Goal: Task Accomplishment & Management: Manage account settings

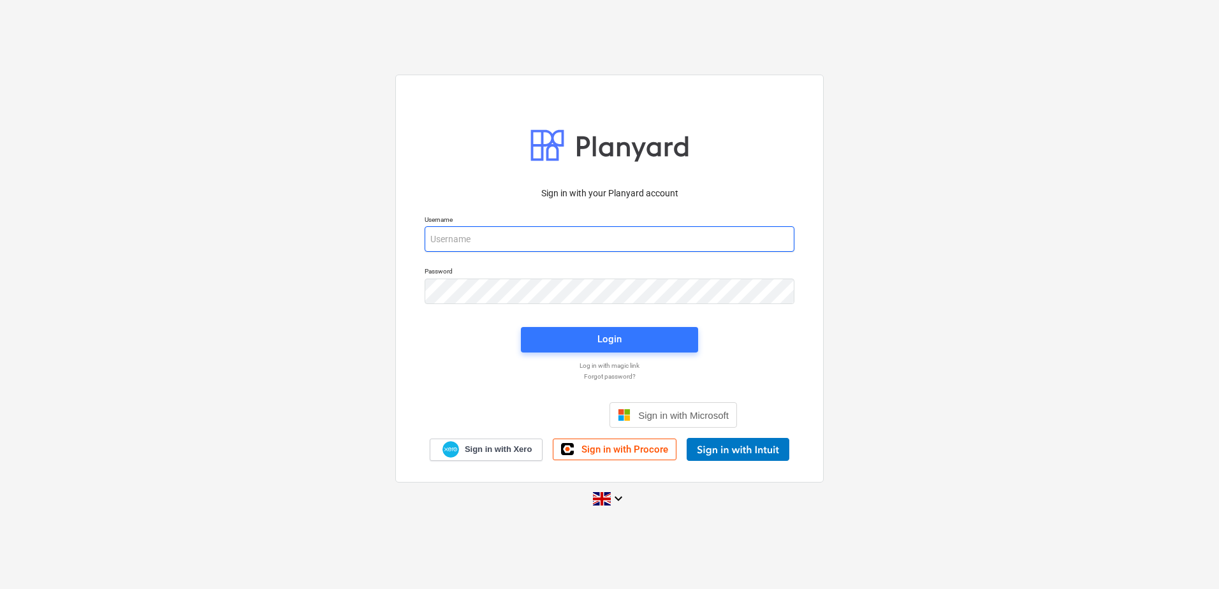
type input "[PERSON_NAME][EMAIL_ADDRESS][DOMAIN_NAME]"
click at [604, 337] on div "Login" at bounding box center [609, 339] width 24 height 17
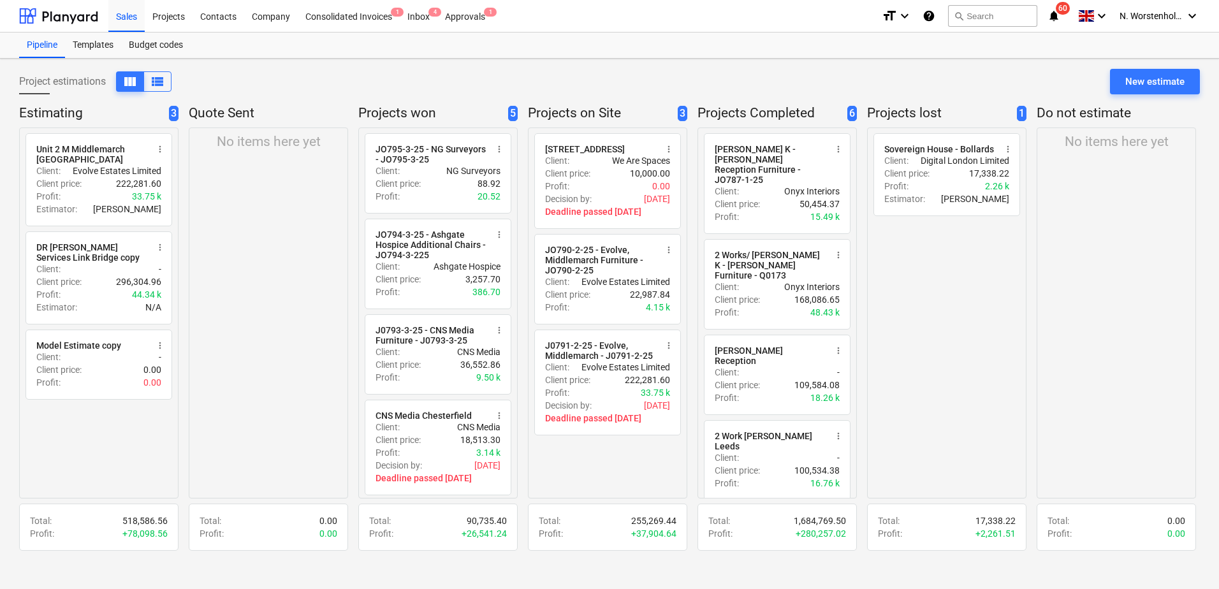
click at [468, 15] on div "Approvals 1" at bounding box center [464, 15] width 55 height 33
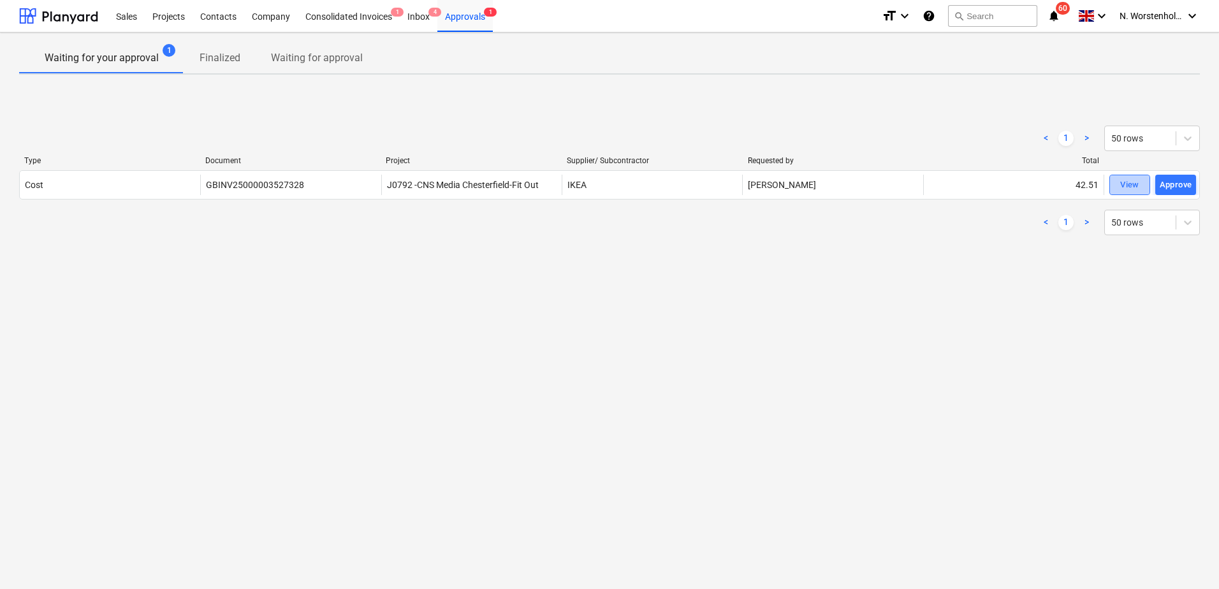
click at [1134, 180] on div "View" at bounding box center [1129, 185] width 19 height 15
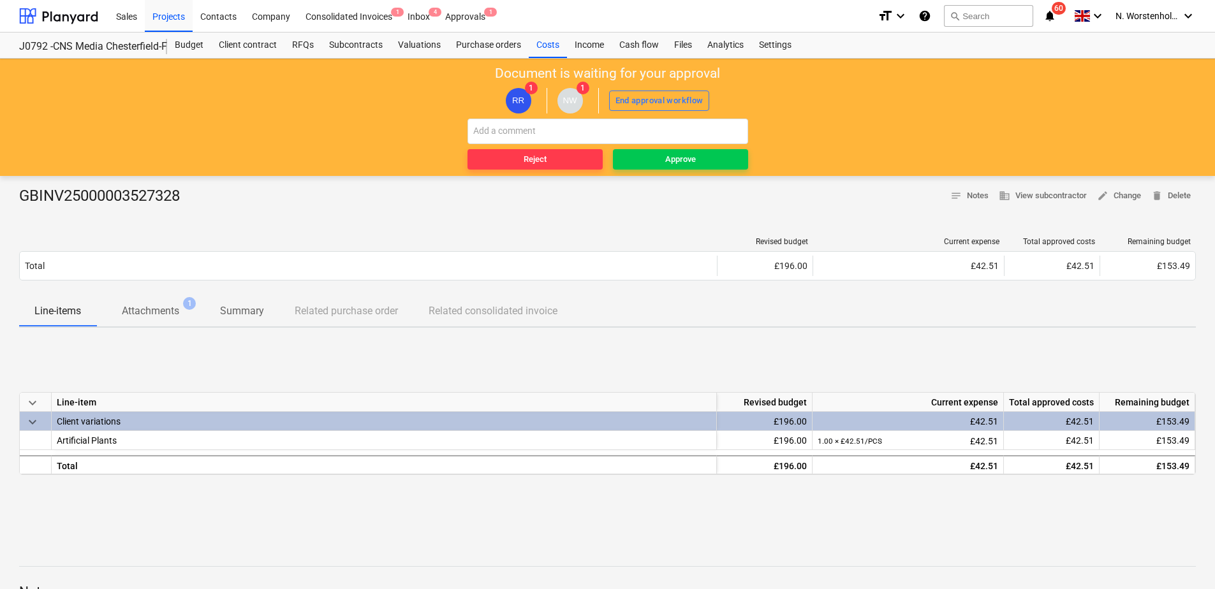
click at [124, 14] on div "Sales" at bounding box center [126, 15] width 36 height 33
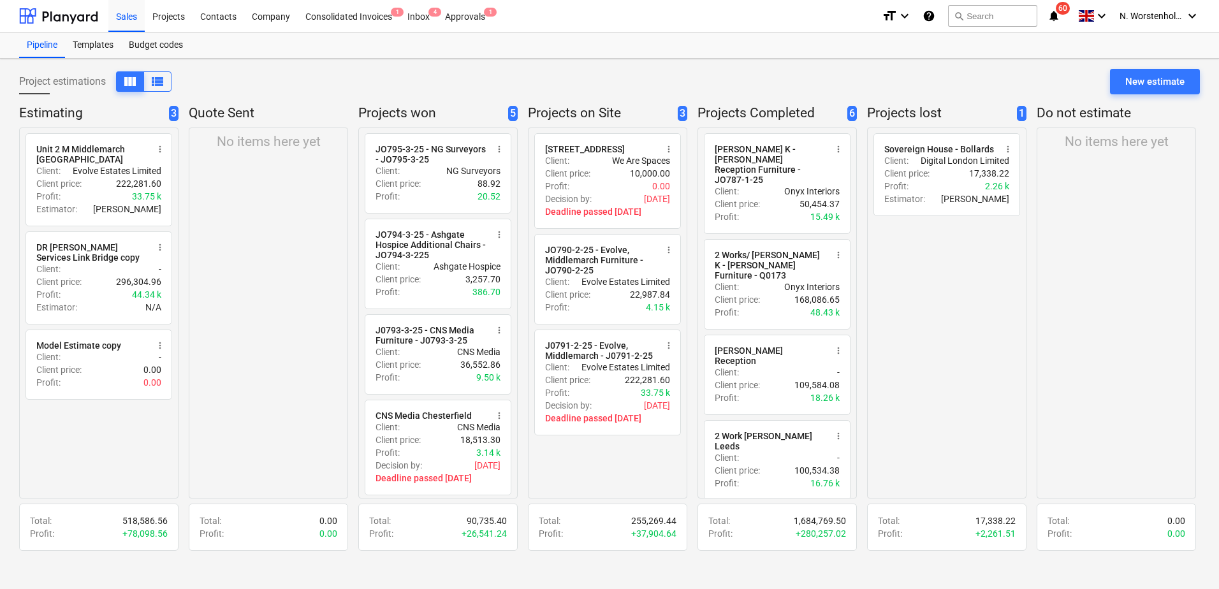
click at [595, 361] on div "J0791-2-25 - Evolve, Middlemarch - J0791-2-25" at bounding box center [600, 350] width 111 height 20
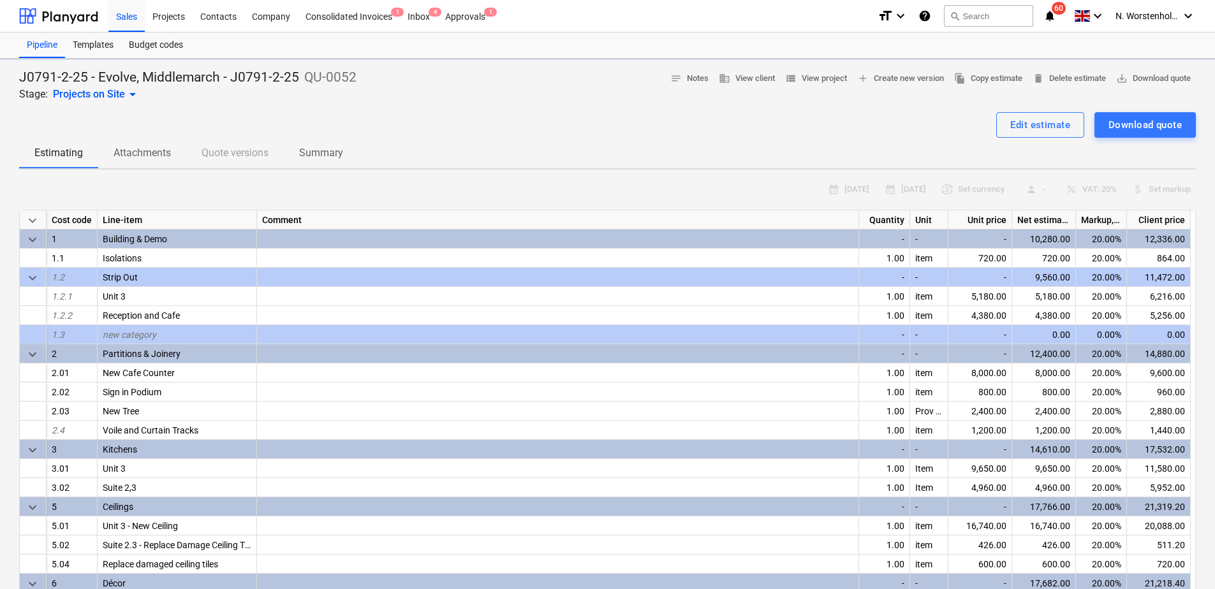
type textarea "x"
click at [175, 21] on div "Projects" at bounding box center [169, 15] width 48 height 33
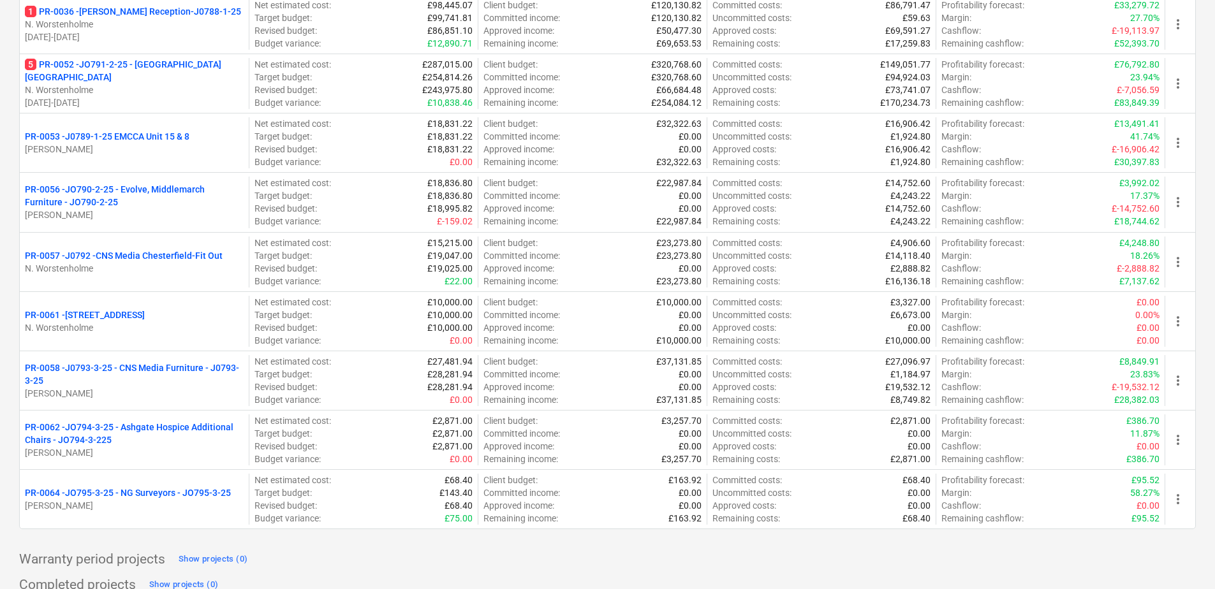
scroll to position [497, 0]
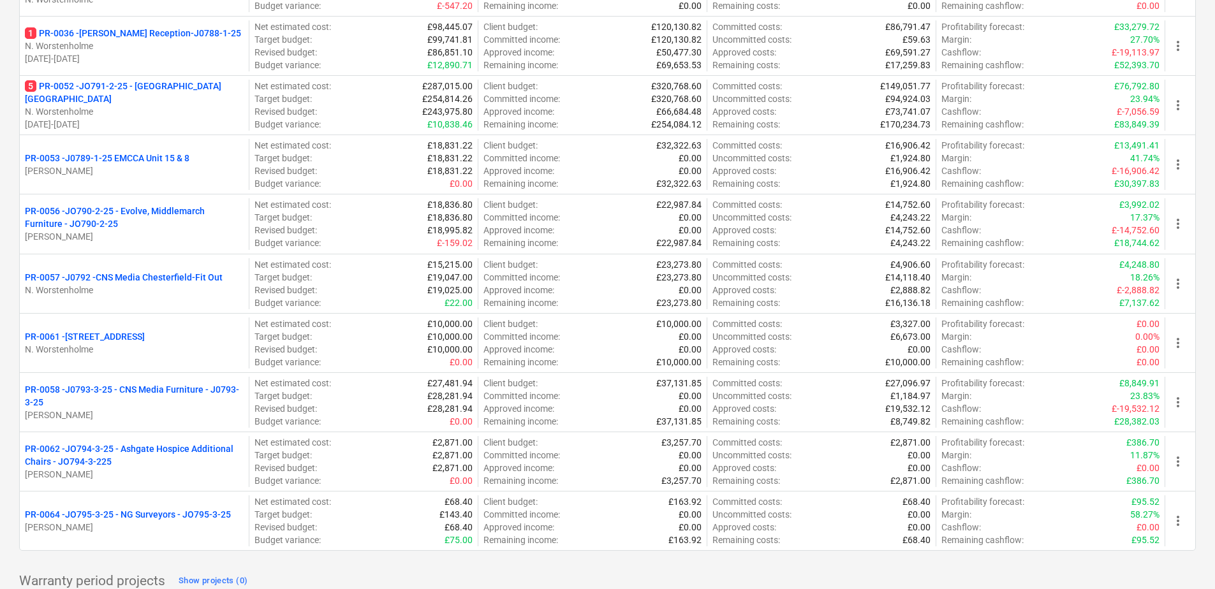
click at [139, 92] on p "5 PR-0052 - JO791-2-25 - [GEOGRAPHIC_DATA] [GEOGRAPHIC_DATA]" at bounding box center [134, 93] width 219 height 26
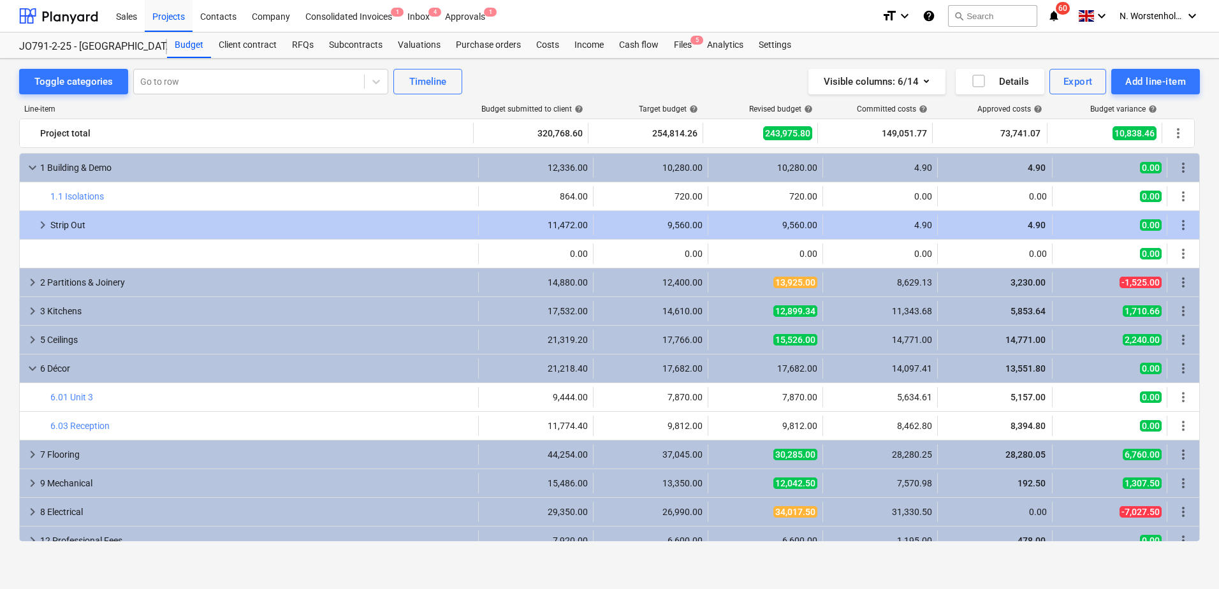
click at [412, 40] on div "Valuations" at bounding box center [419, 46] width 58 height 26
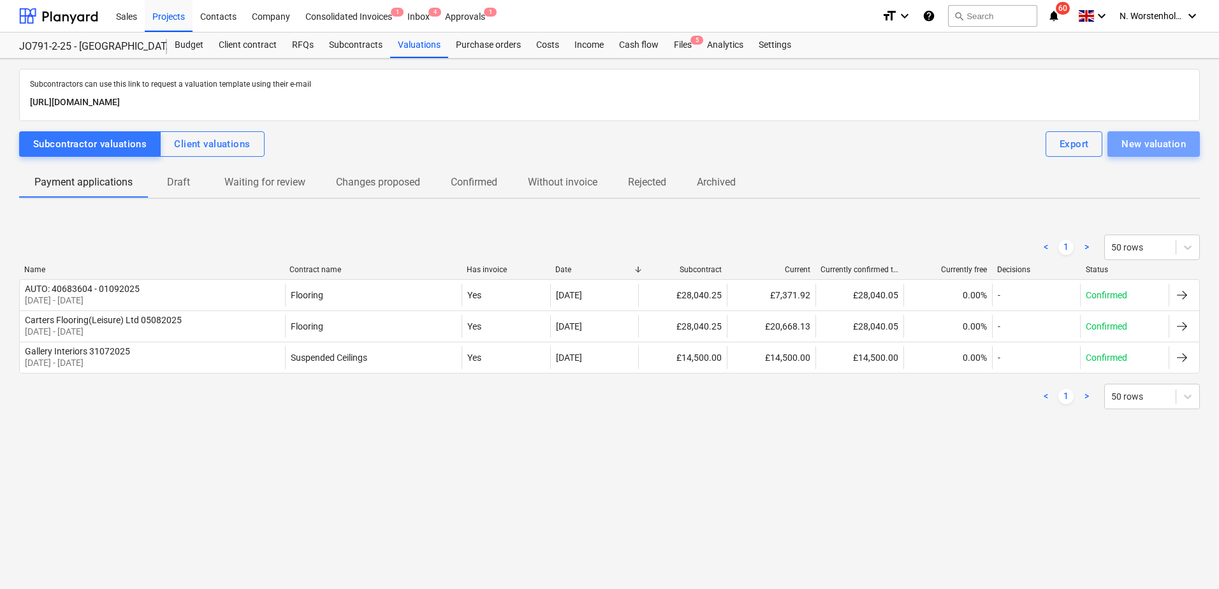
click at [1148, 146] on div "New valuation" at bounding box center [1154, 144] width 64 height 17
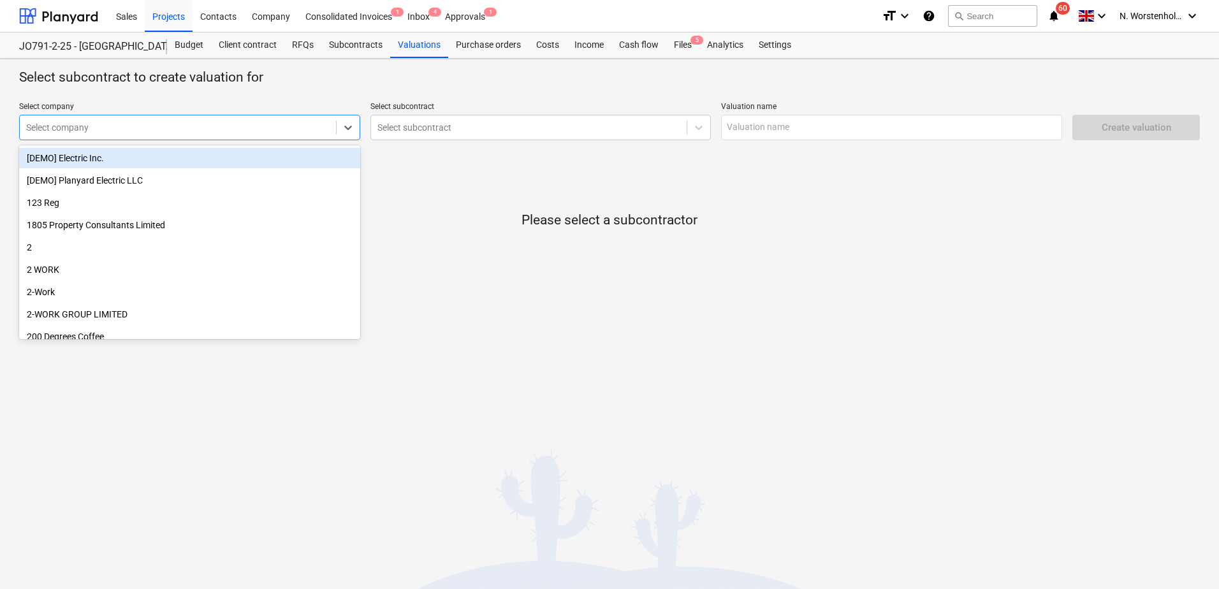
click at [347, 128] on icon at bounding box center [348, 128] width 8 height 4
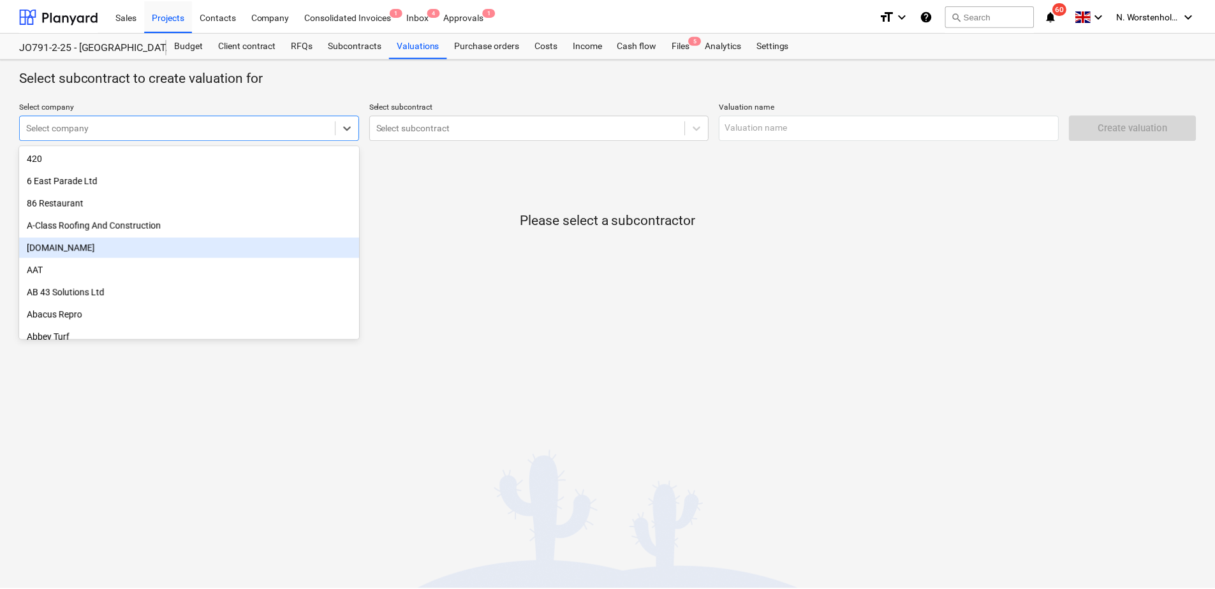
scroll to position [383, 0]
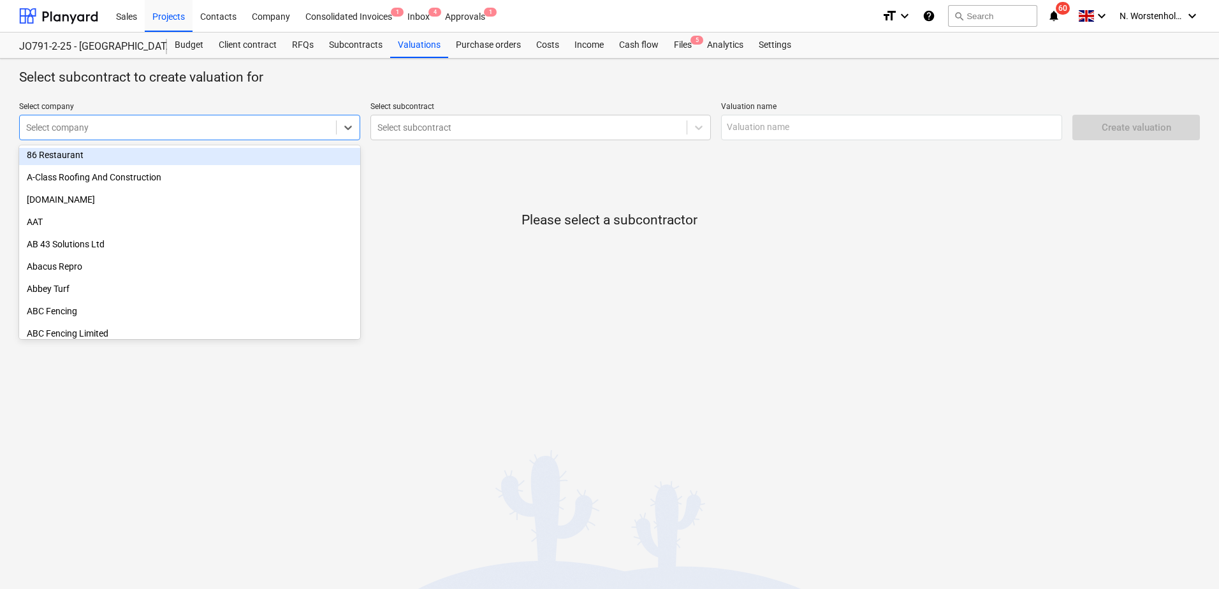
click at [128, 128] on div at bounding box center [178, 127] width 304 height 13
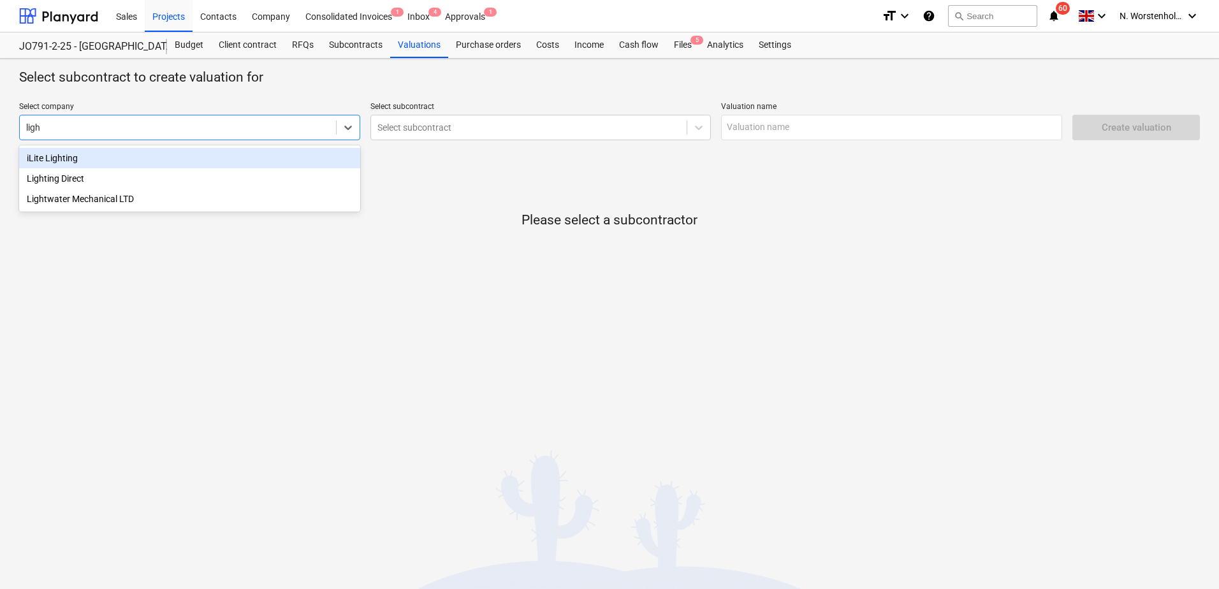
type input "light"
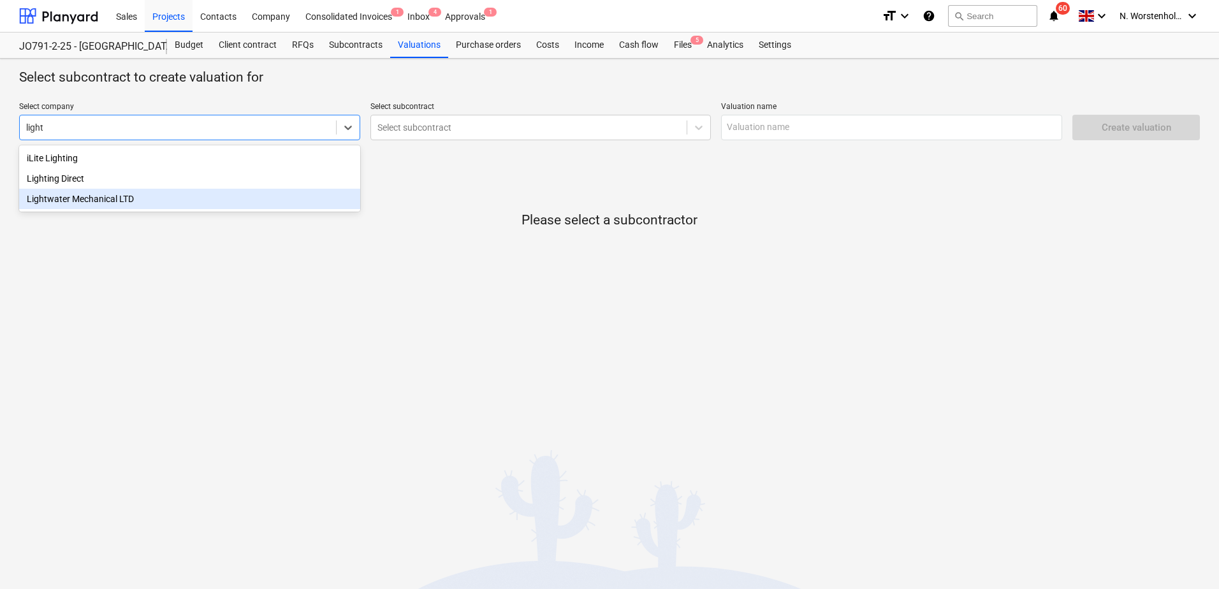
click at [119, 205] on div "Lightwater Mechanical LTD" at bounding box center [189, 199] width 341 height 20
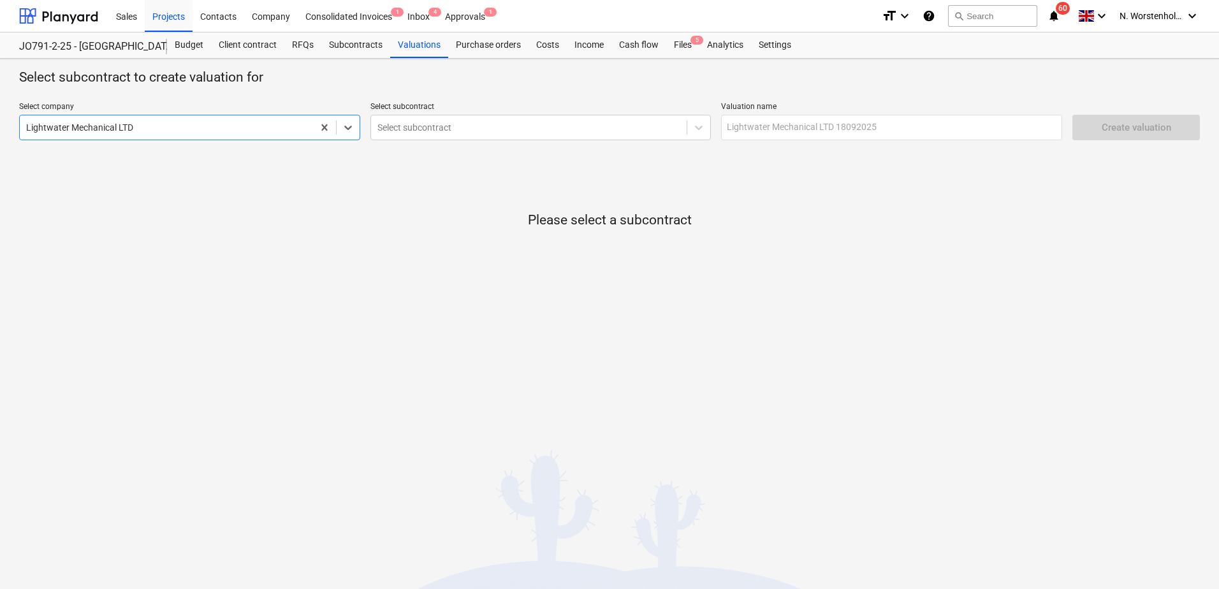
click at [458, 131] on div at bounding box center [529, 127] width 304 height 13
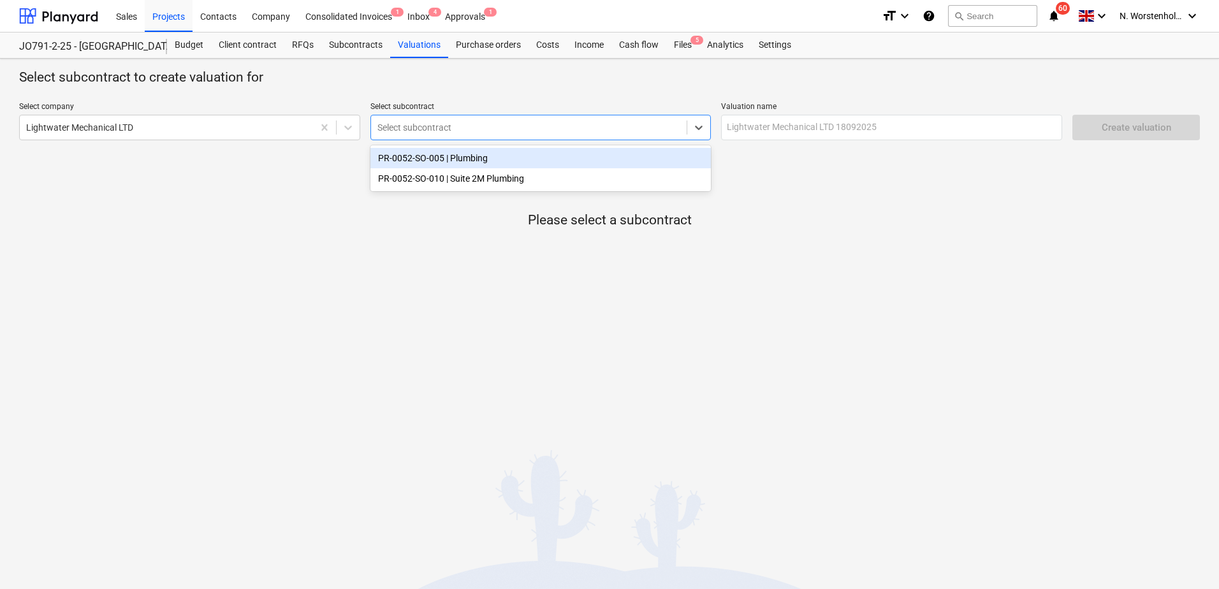
click at [437, 157] on div "PR-0052-SO-005 | Plumbing" at bounding box center [540, 158] width 341 height 20
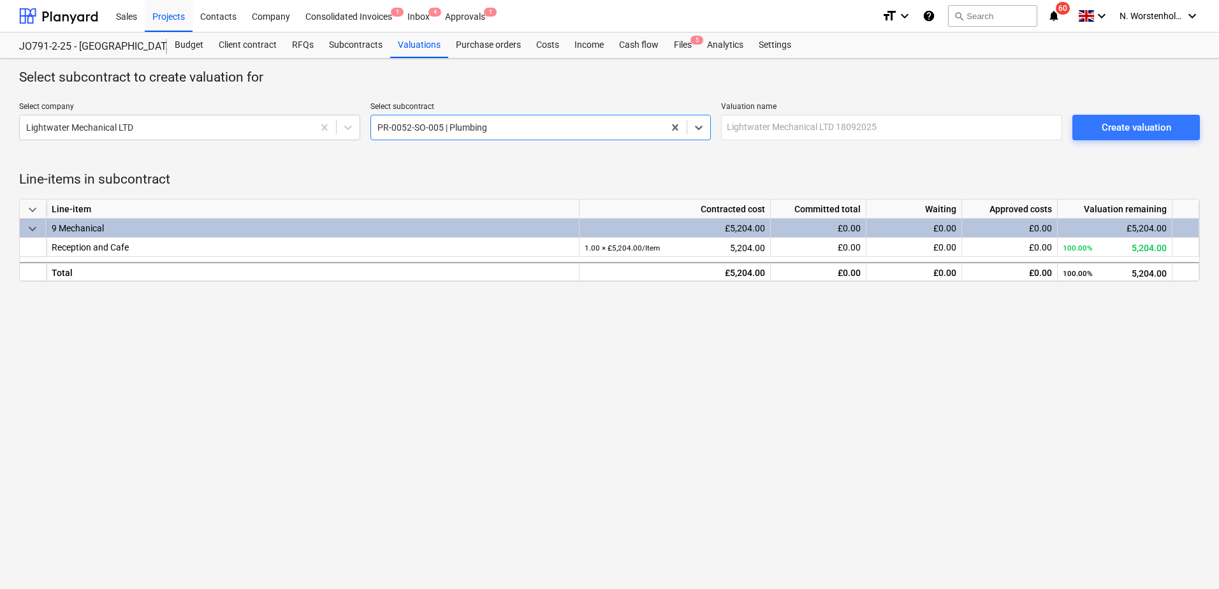
click at [1136, 126] on div "Create valuation" at bounding box center [1137, 127] width 70 height 17
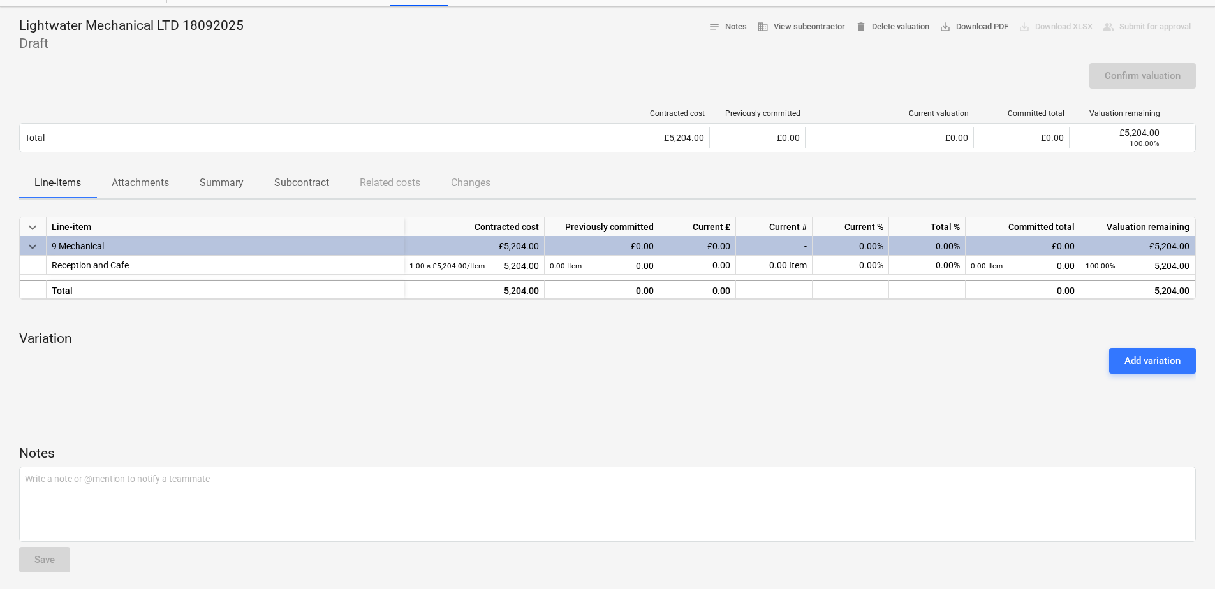
scroll to position [57, 0]
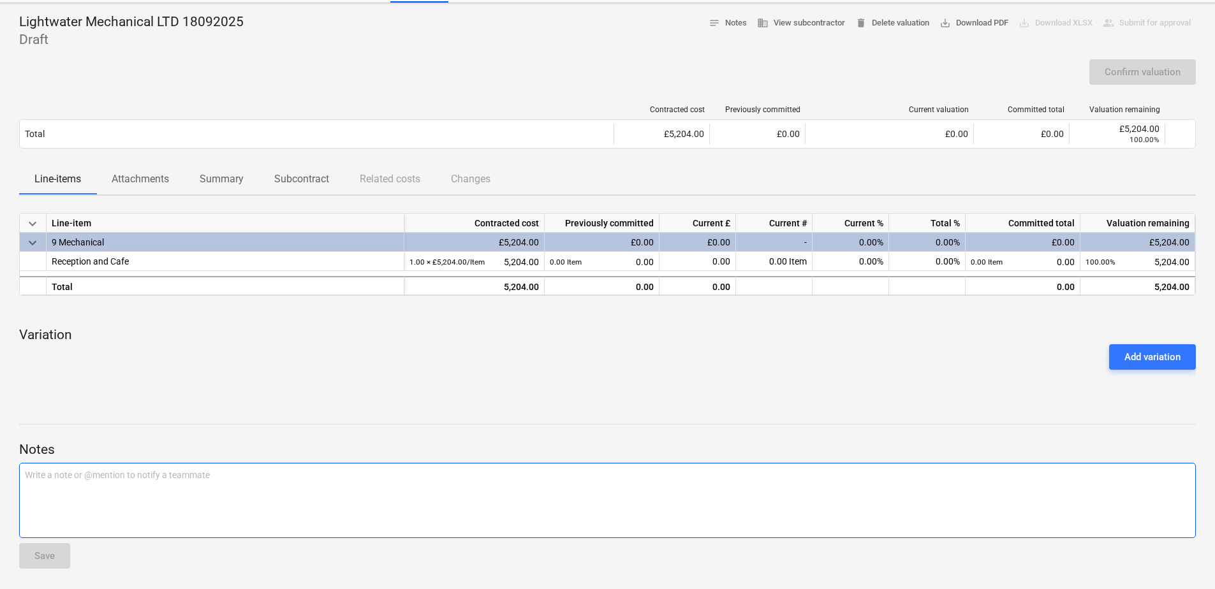
click at [151, 491] on div "Write a note or @mention to notify a teammate [PERSON_NAME]" at bounding box center [607, 500] width 1176 height 75
click at [739, 472] on p "Write a note or @mention to notify a teammate [PERSON_NAME]" at bounding box center [607, 475] width 1165 height 13
click at [58, 557] on button "Save" at bounding box center [44, 556] width 51 height 26
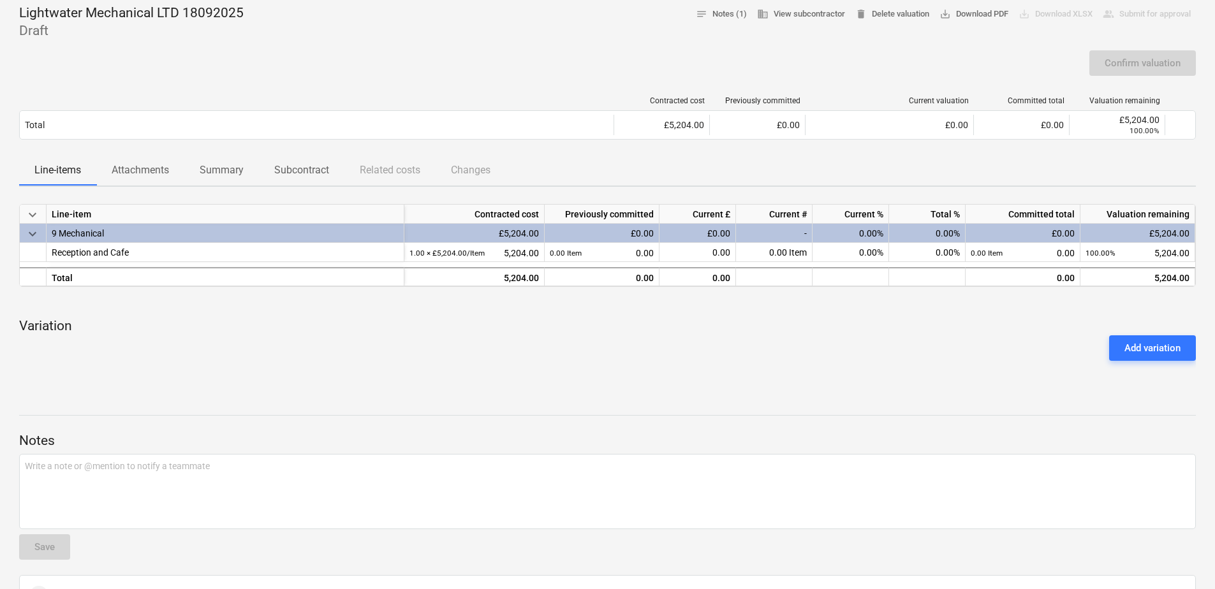
scroll to position [0, 0]
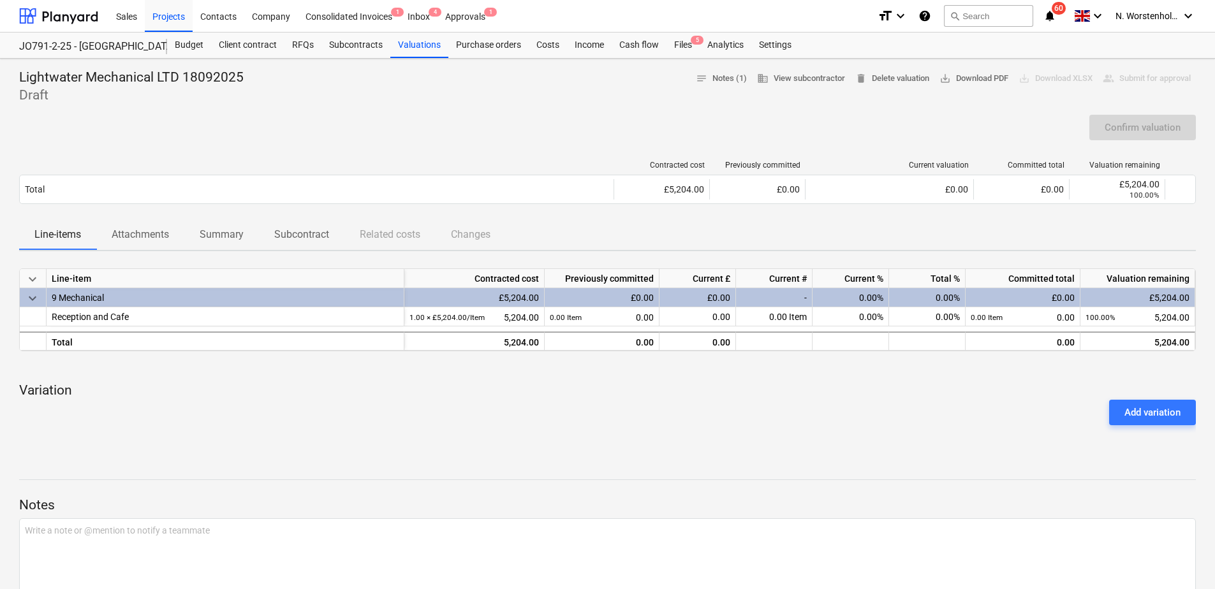
click at [361, 46] on div "Subcontracts" at bounding box center [355, 46] width 69 height 26
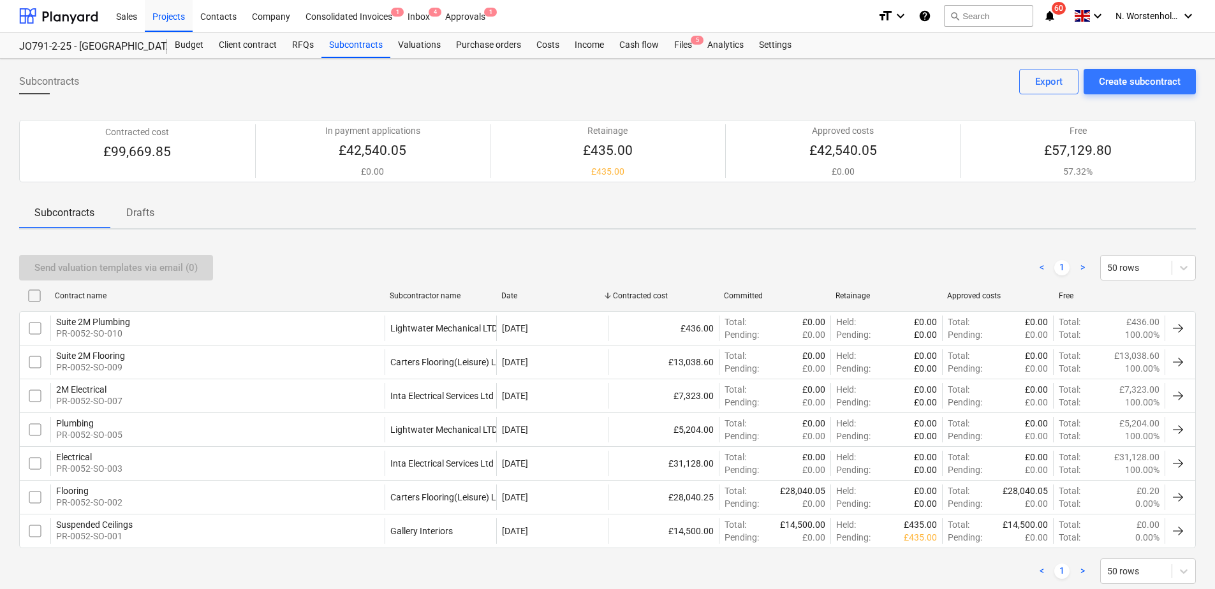
click at [409, 41] on div "Valuations" at bounding box center [419, 46] width 58 height 26
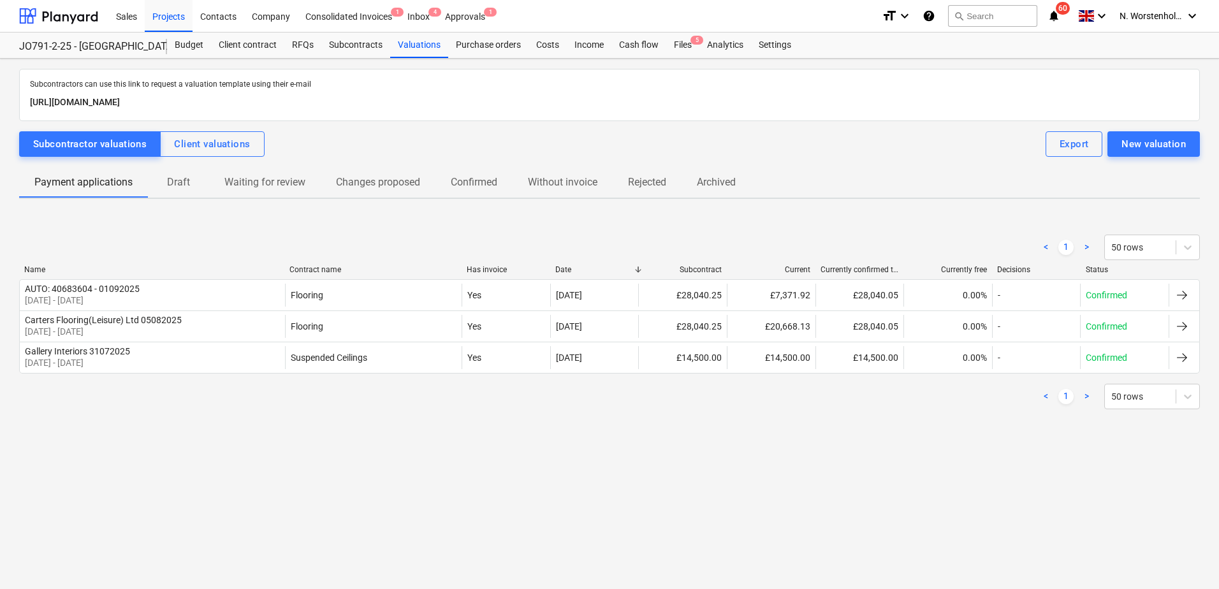
click at [1160, 142] on div "New valuation" at bounding box center [1154, 144] width 64 height 17
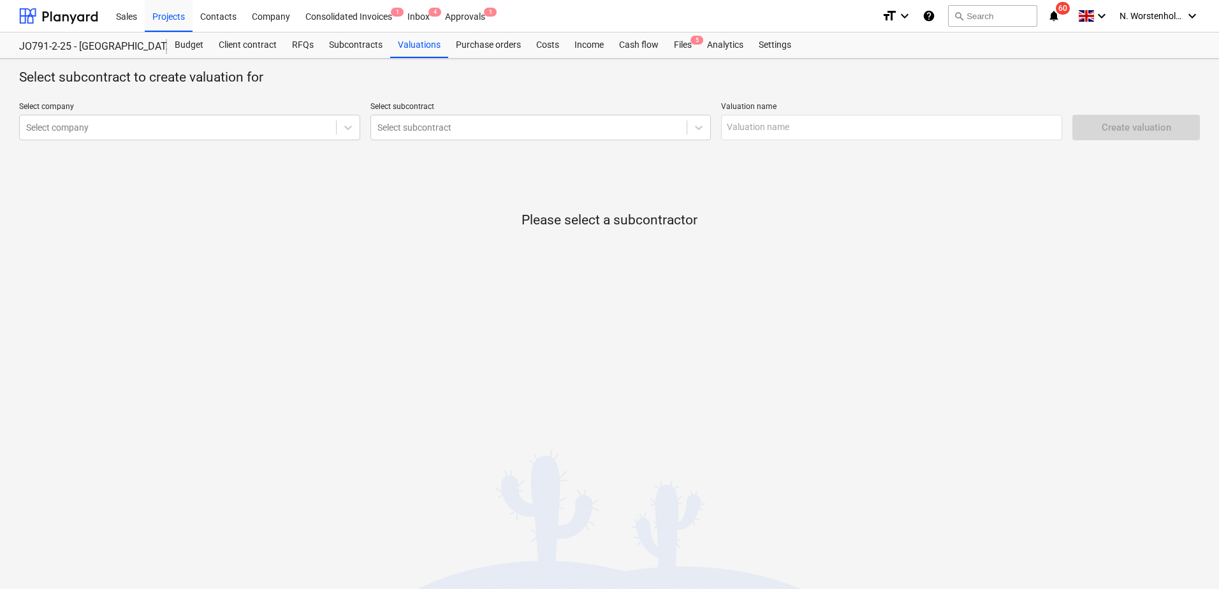
click at [348, 128] on icon at bounding box center [348, 128] width 8 height 4
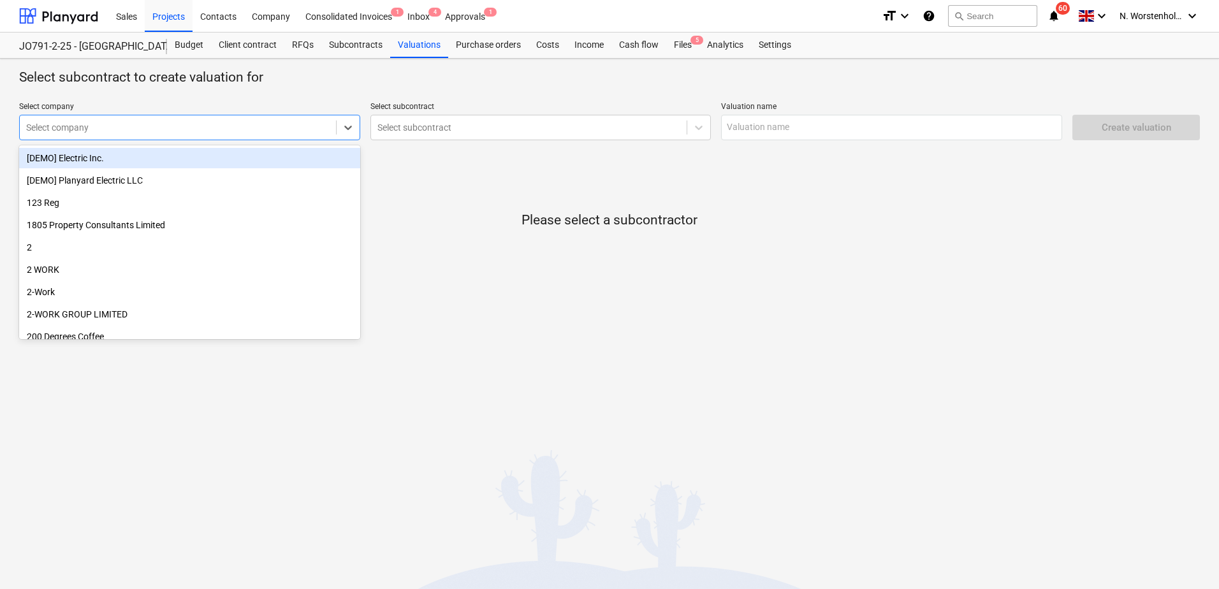
click at [179, 130] on div at bounding box center [178, 127] width 304 height 13
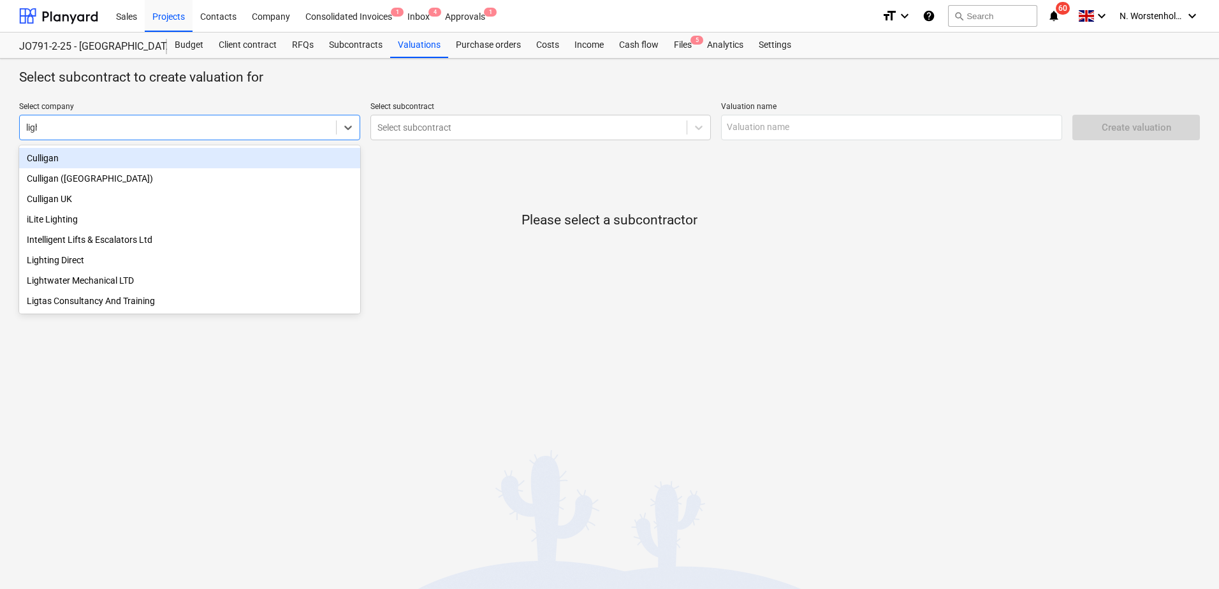
type input "light"
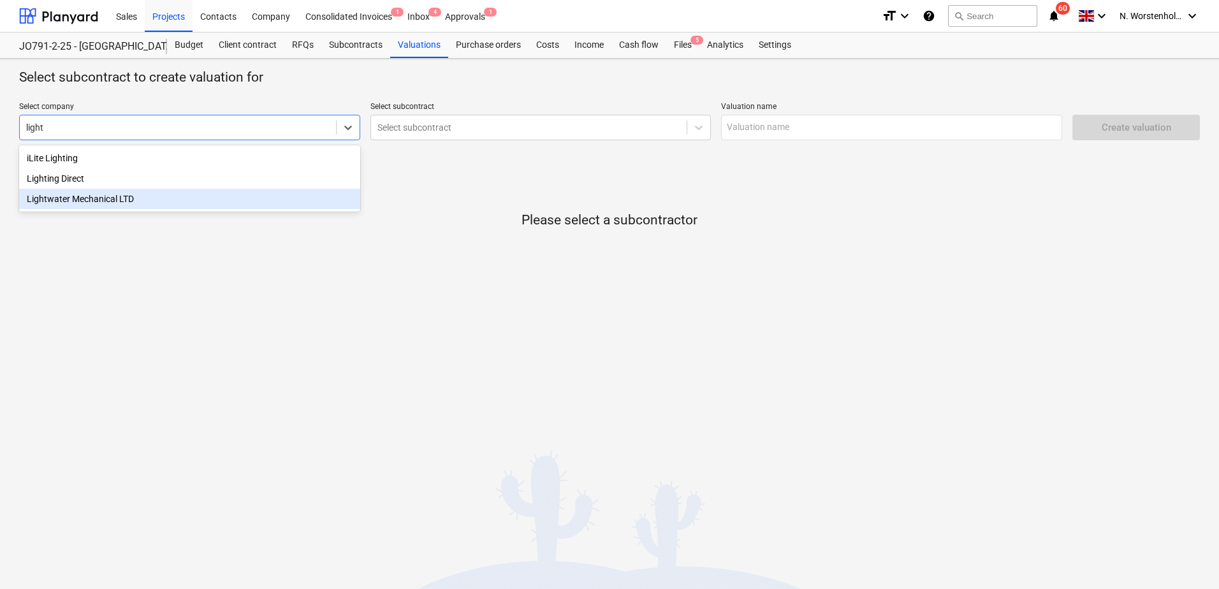
drag, startPoint x: 85, startPoint y: 198, endPoint x: 92, endPoint y: 194, distance: 7.7
click at [84, 197] on div "Lightwater Mechanical LTD" at bounding box center [189, 199] width 341 height 20
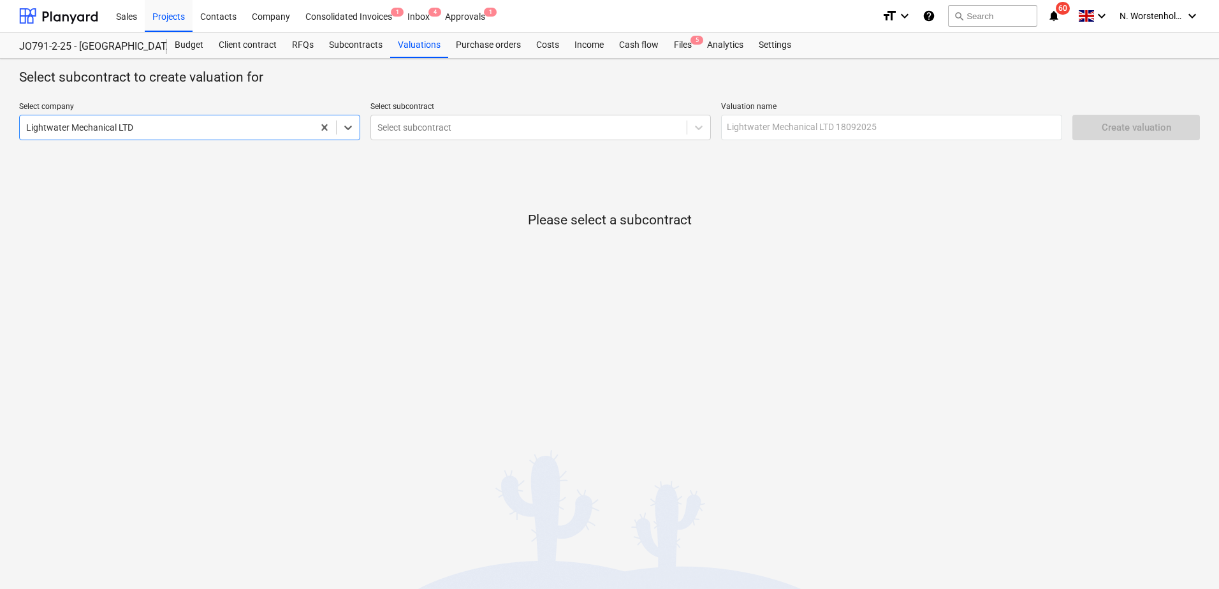
click at [456, 125] on div at bounding box center [529, 127] width 304 height 13
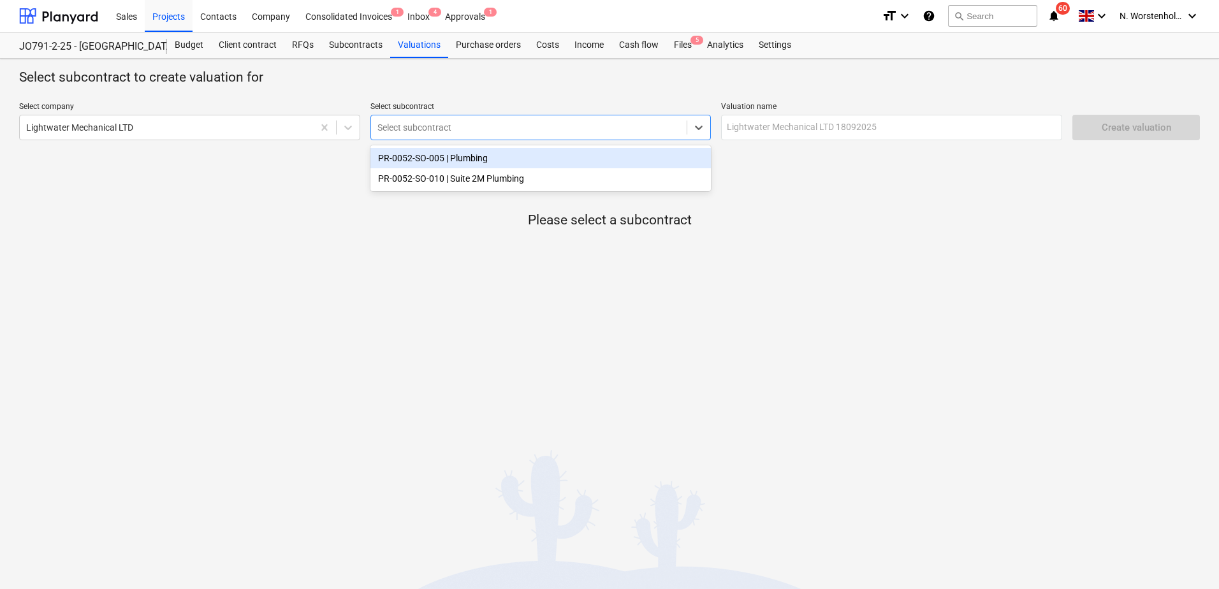
click at [473, 156] on div "PR-0052-SO-005 | Plumbing" at bounding box center [540, 158] width 341 height 20
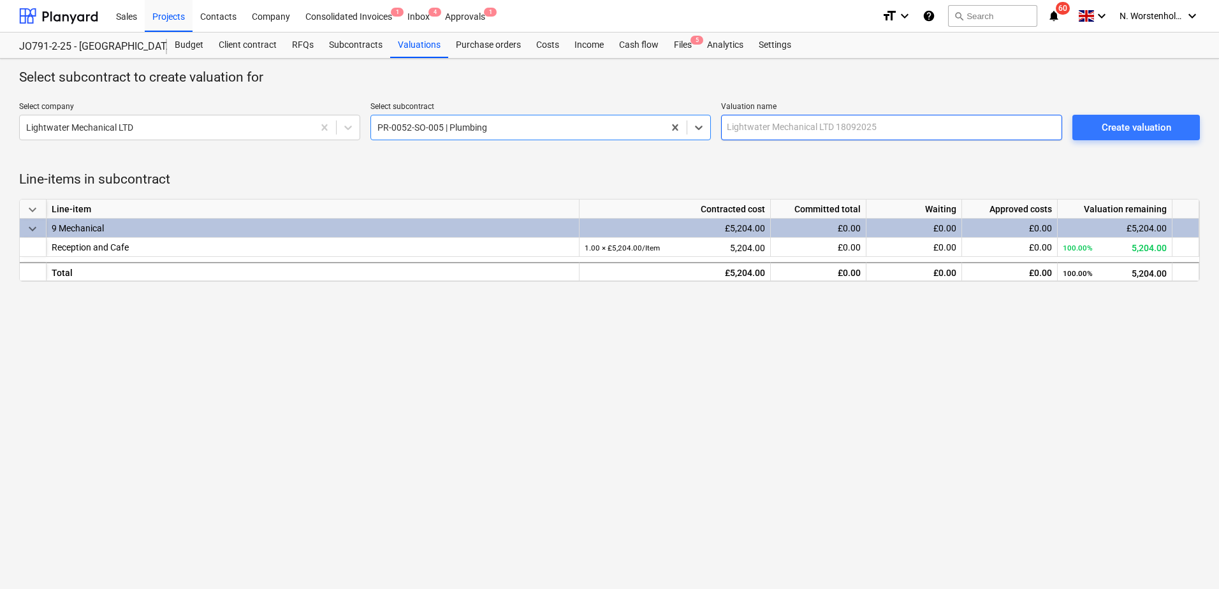
click at [822, 128] on input "text" at bounding box center [891, 128] width 341 height 26
type input "Phas1 1 Completion"
click at [1134, 126] on div "Create valuation" at bounding box center [1137, 127] width 70 height 17
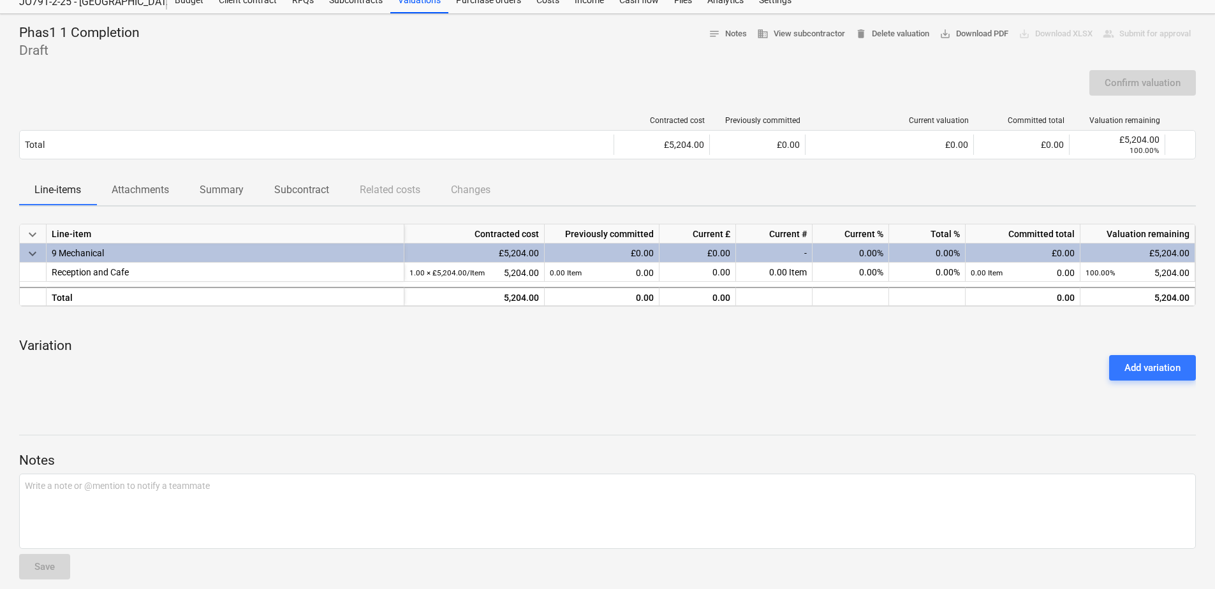
scroll to position [57, 0]
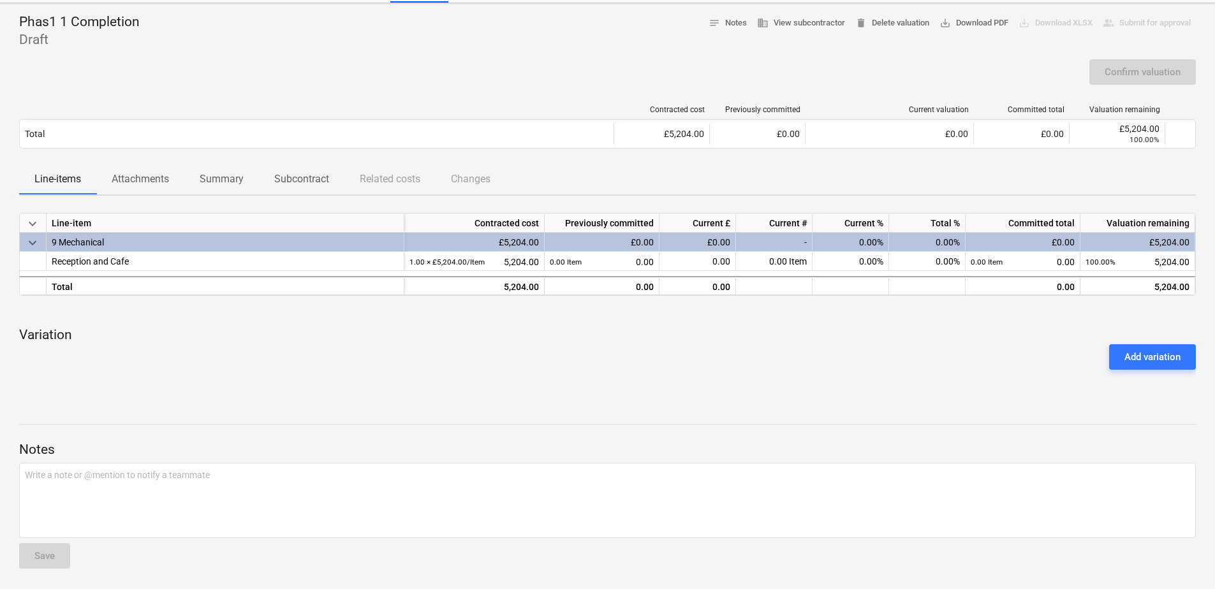
click at [238, 175] on p "Summary" at bounding box center [222, 179] width 44 height 15
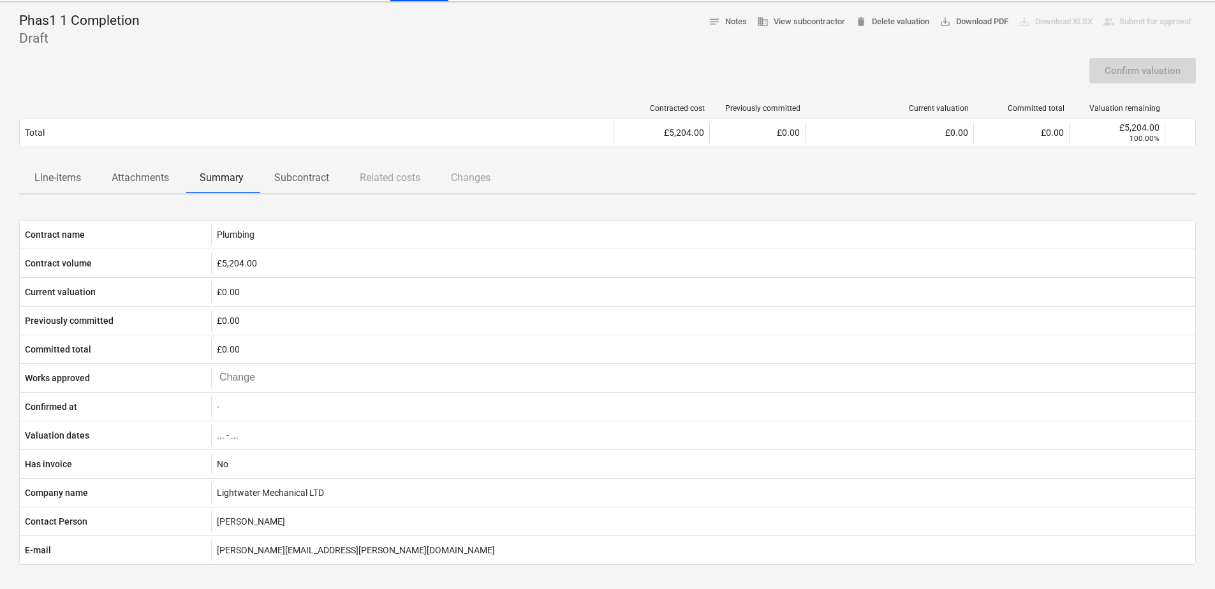
click at [147, 179] on p "Attachments" at bounding box center [140, 177] width 57 height 15
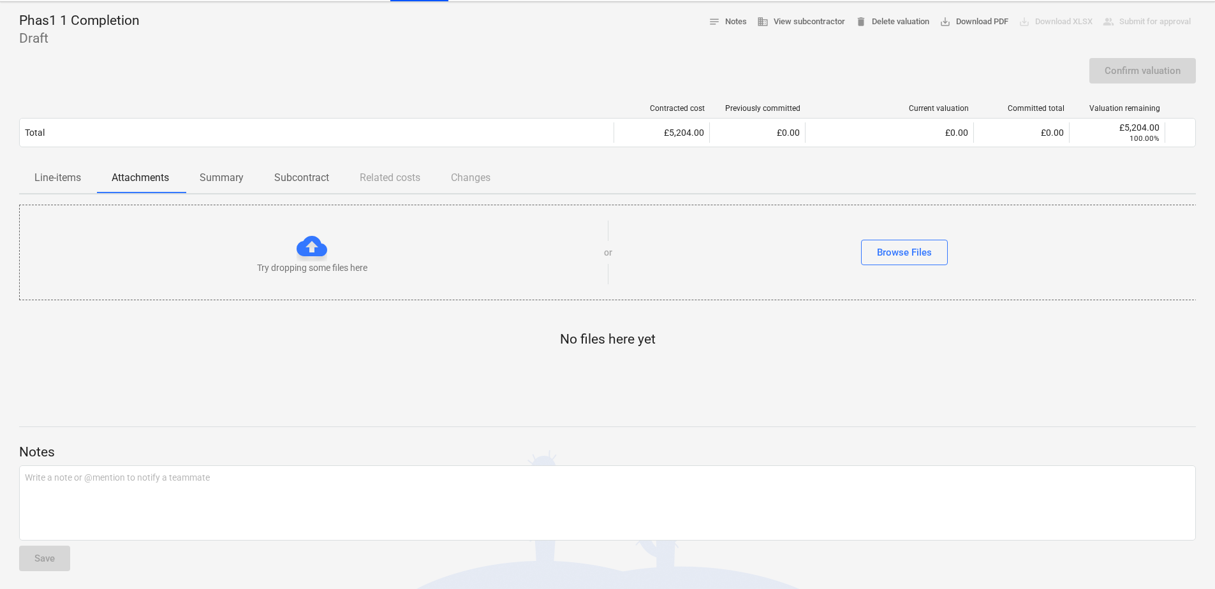
click at [233, 179] on p "Summary" at bounding box center [222, 177] width 44 height 15
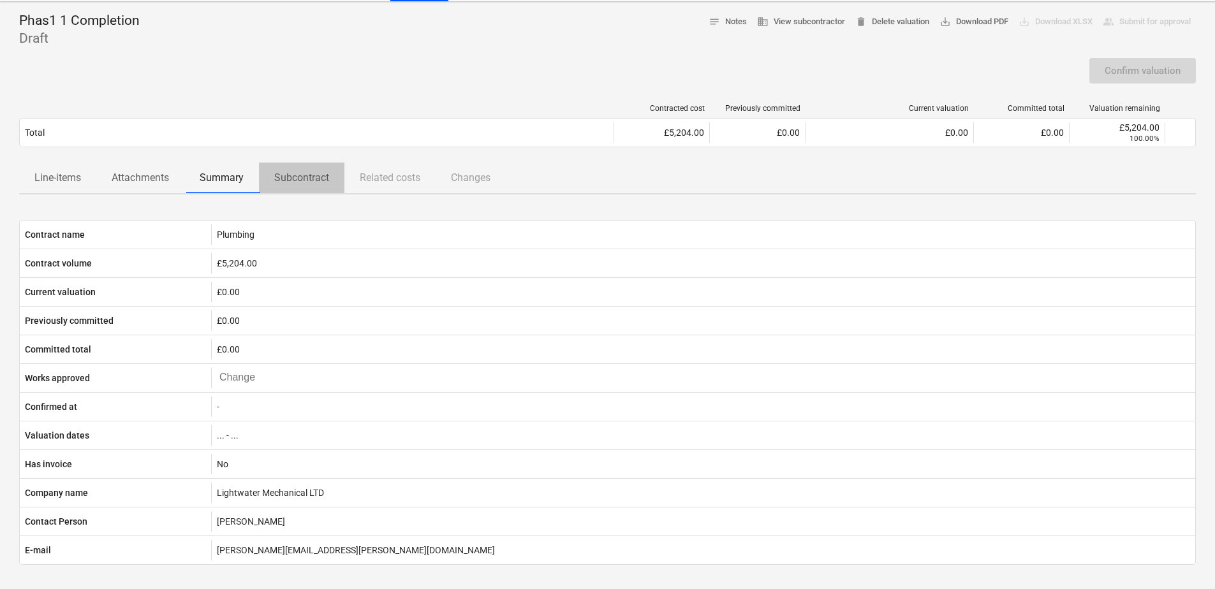
click at [297, 179] on p "Subcontract" at bounding box center [301, 177] width 55 height 15
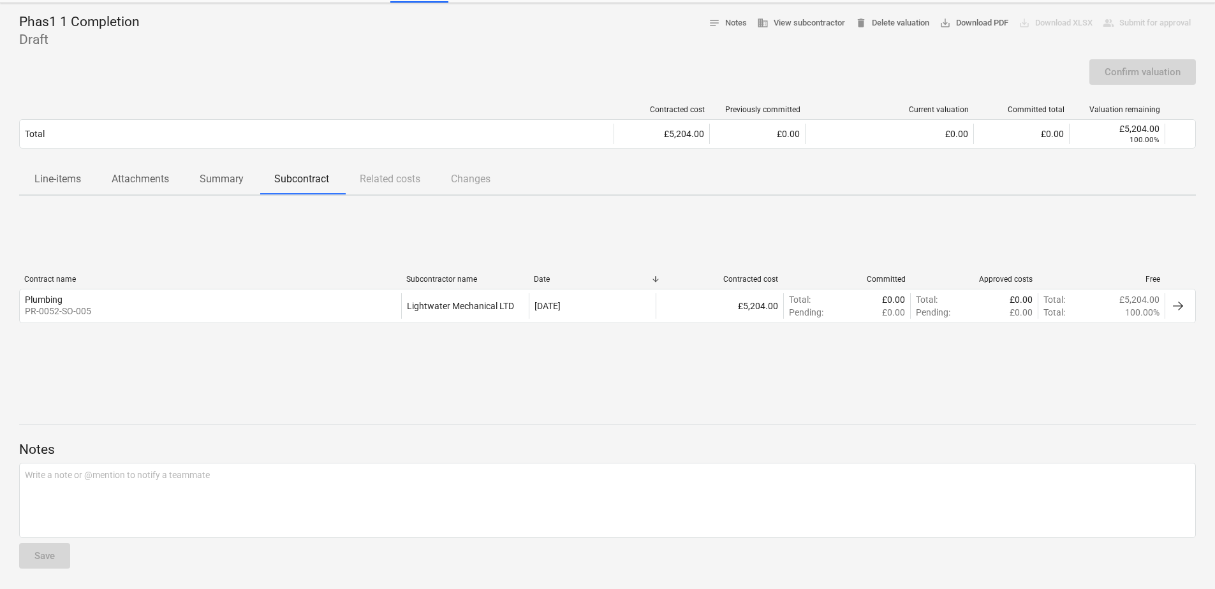
click at [1178, 304] on div at bounding box center [1177, 305] width 15 height 15
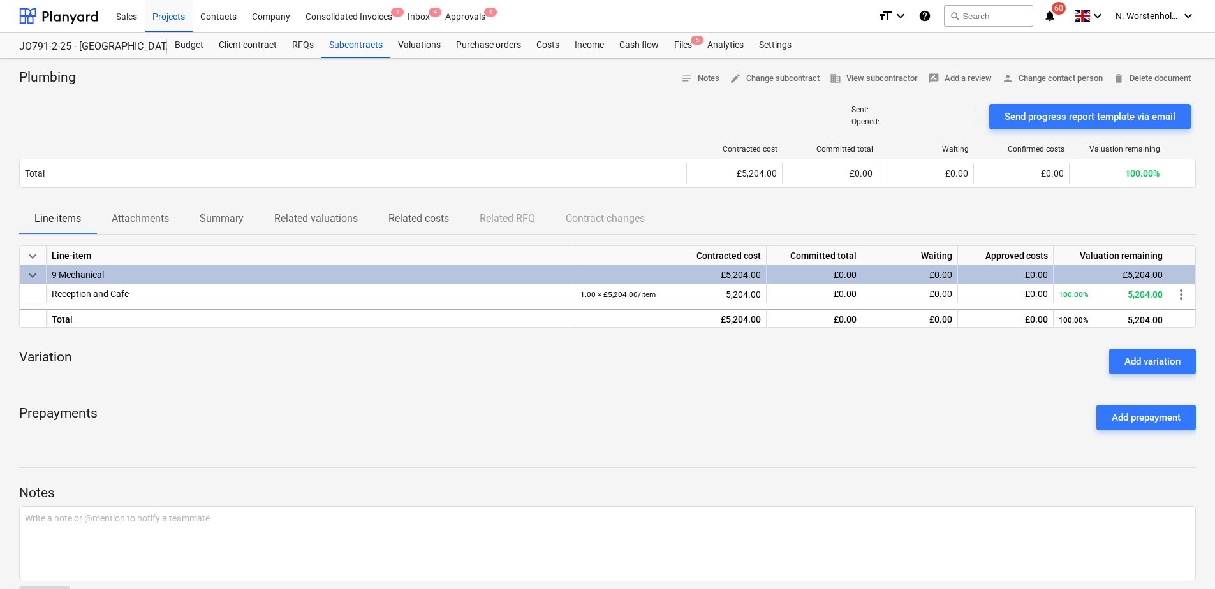
click at [838, 171] on div "£0.00" at bounding box center [830, 173] width 96 height 20
click at [1180, 297] on span "more_vert" at bounding box center [1180, 294] width 15 height 15
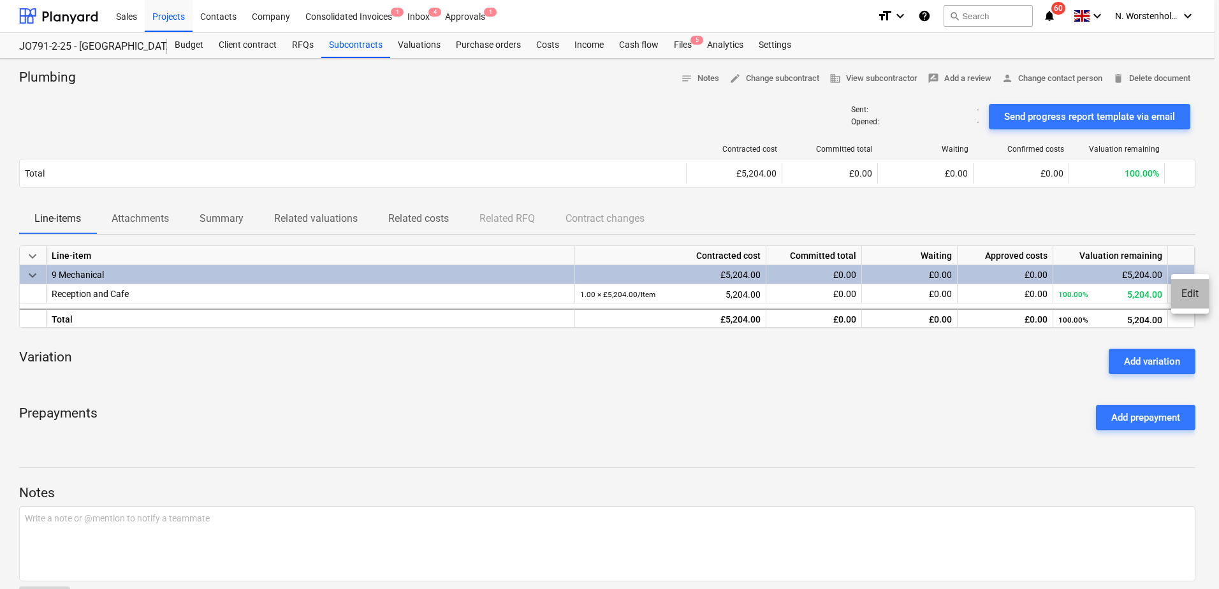
click at [1185, 293] on li "Edit" at bounding box center [1190, 293] width 38 height 29
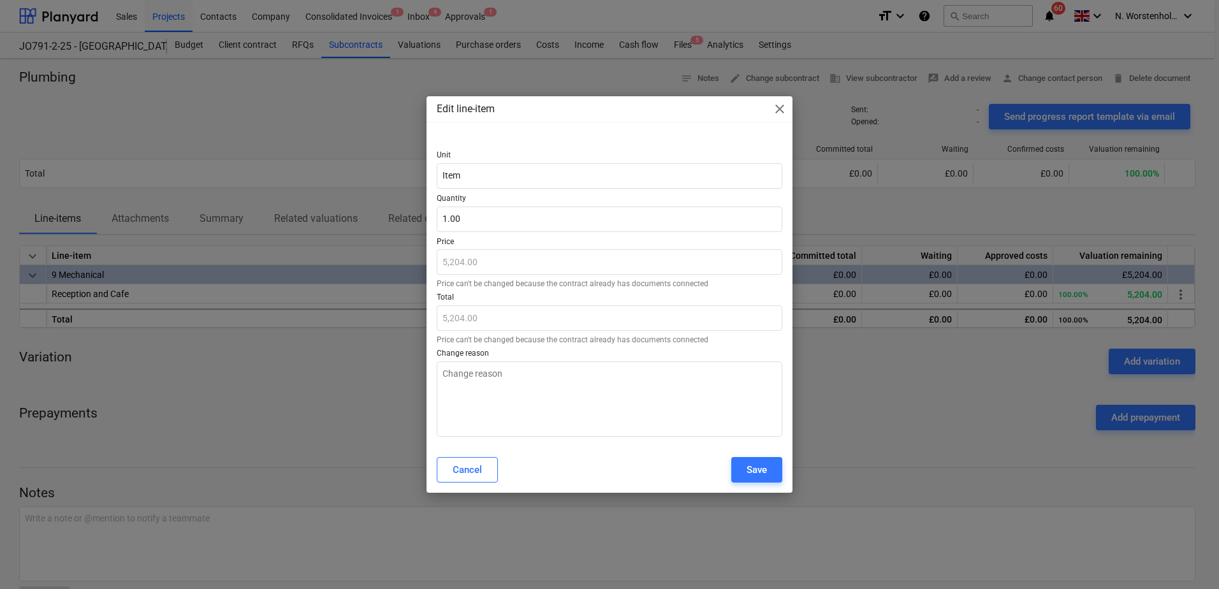
type textarea "x"
click at [777, 112] on span "close" at bounding box center [779, 108] width 15 height 15
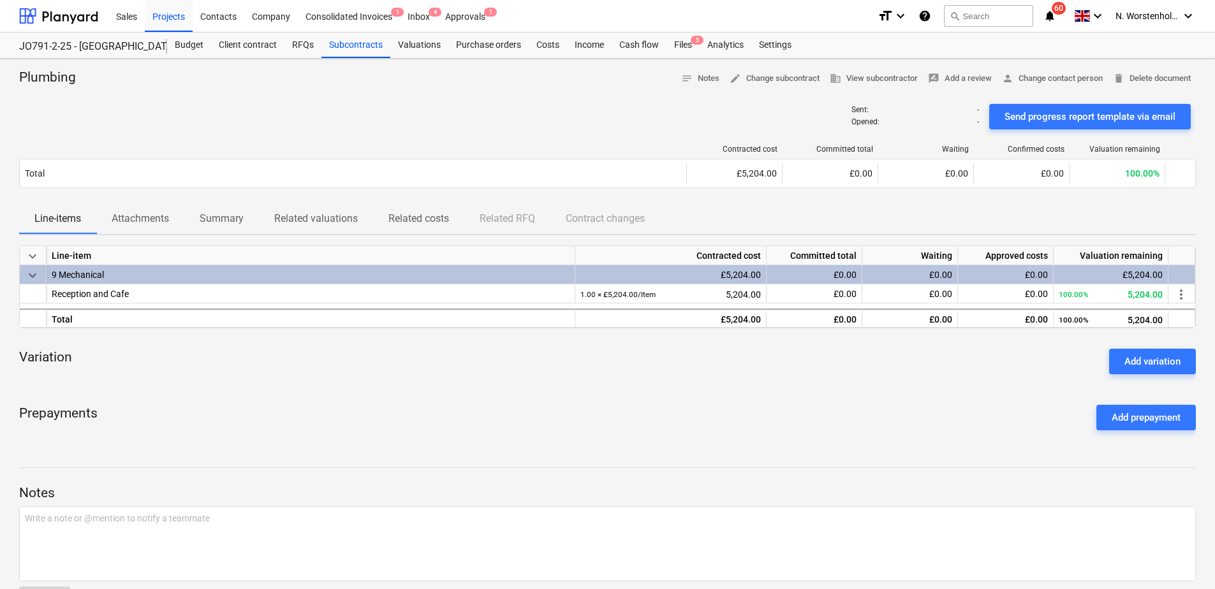
click at [166, 15] on div "Projects" at bounding box center [169, 15] width 48 height 33
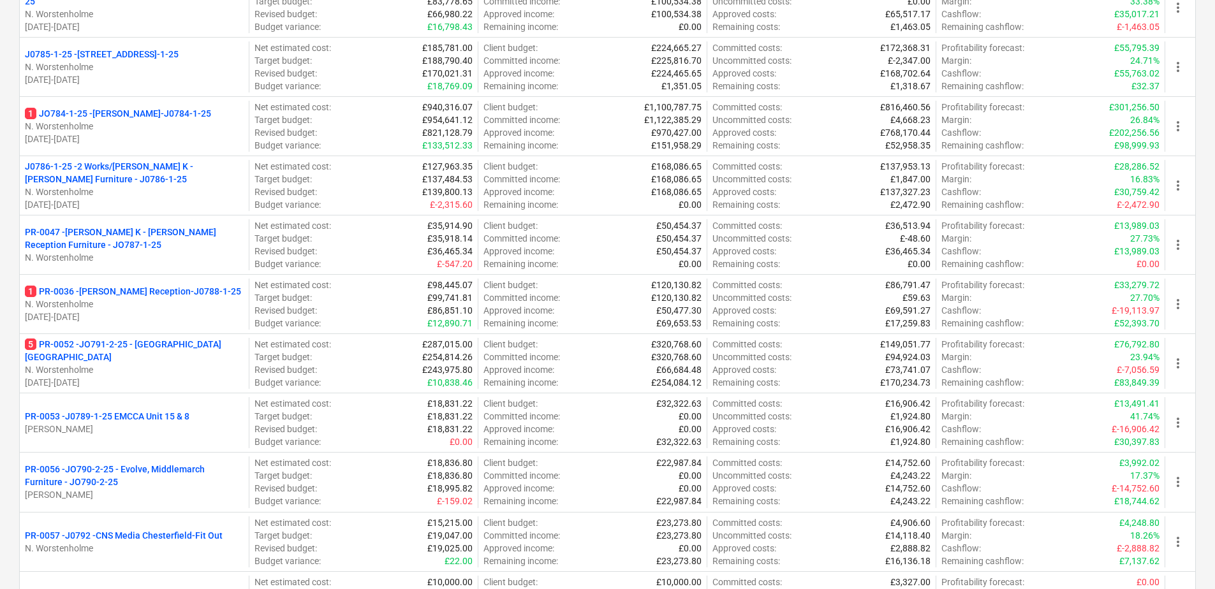
scroll to position [255, 0]
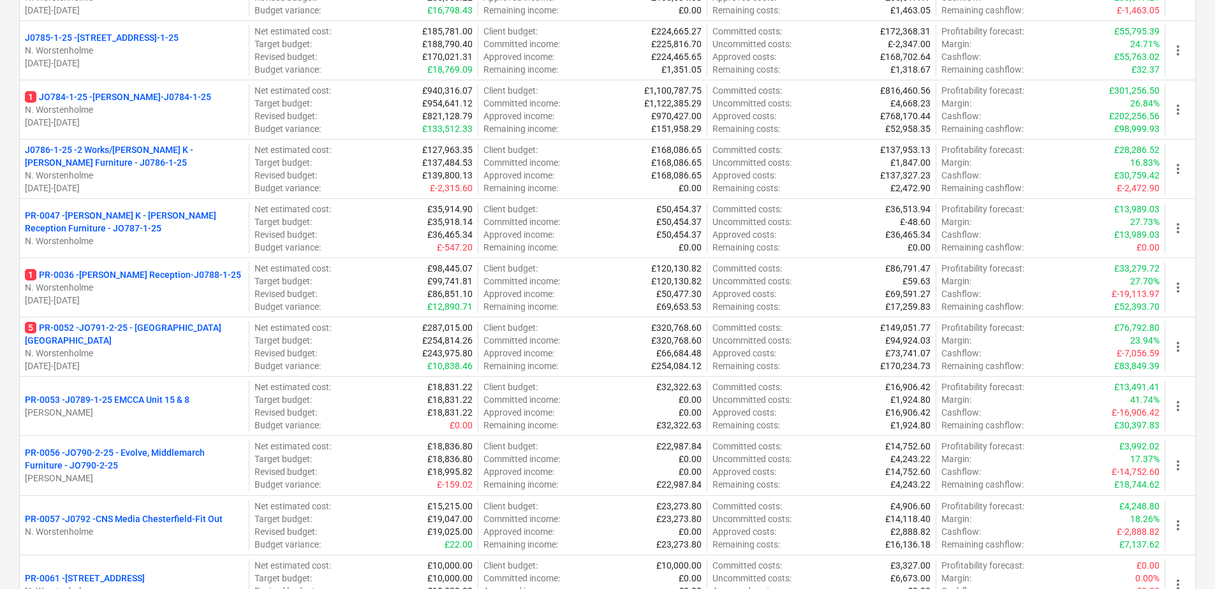
click at [168, 327] on div "5 PR-0052 - JO791-2-25 - [GEOGRAPHIC_DATA] [GEOGRAPHIC_DATA] N. [GEOGRAPHIC_DAT…" at bounding box center [134, 346] width 229 height 51
click at [171, 333] on p "5 PR-0052 - JO791-2-25 - [GEOGRAPHIC_DATA] [GEOGRAPHIC_DATA]" at bounding box center [134, 334] width 219 height 26
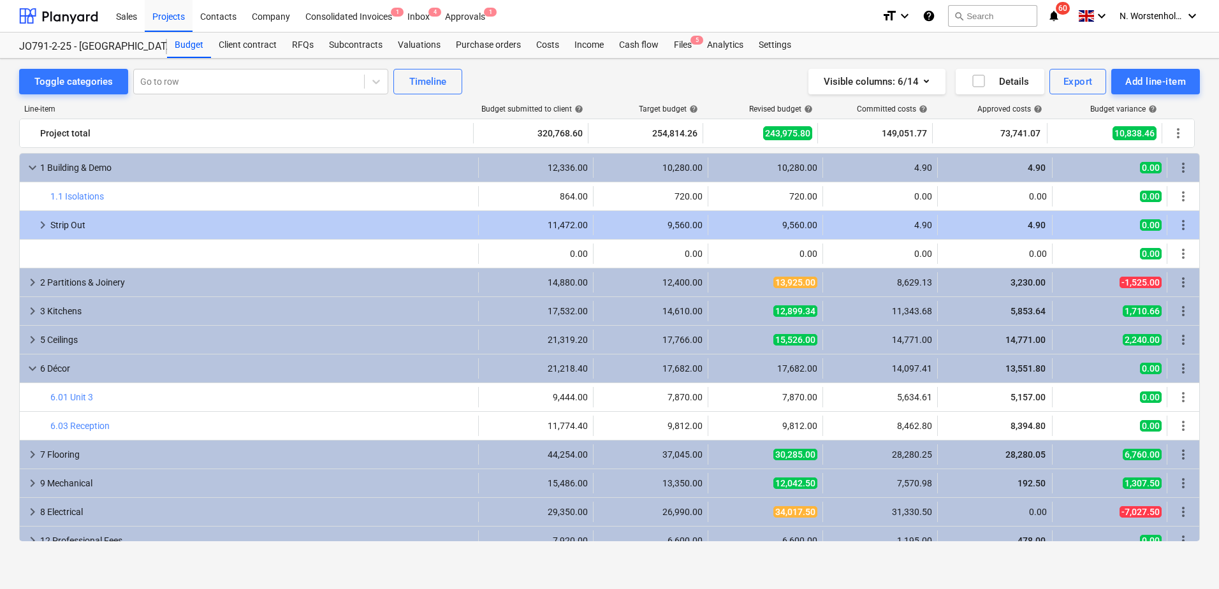
click at [363, 44] on div "Subcontracts" at bounding box center [355, 46] width 69 height 26
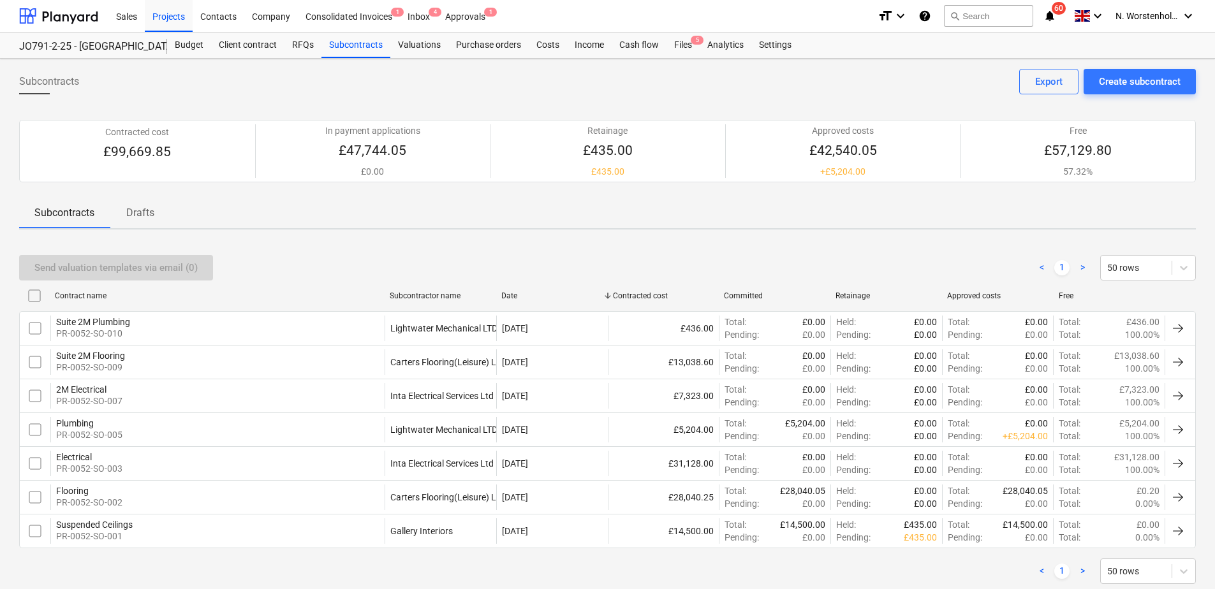
click at [421, 45] on div "Valuations" at bounding box center [419, 46] width 58 height 26
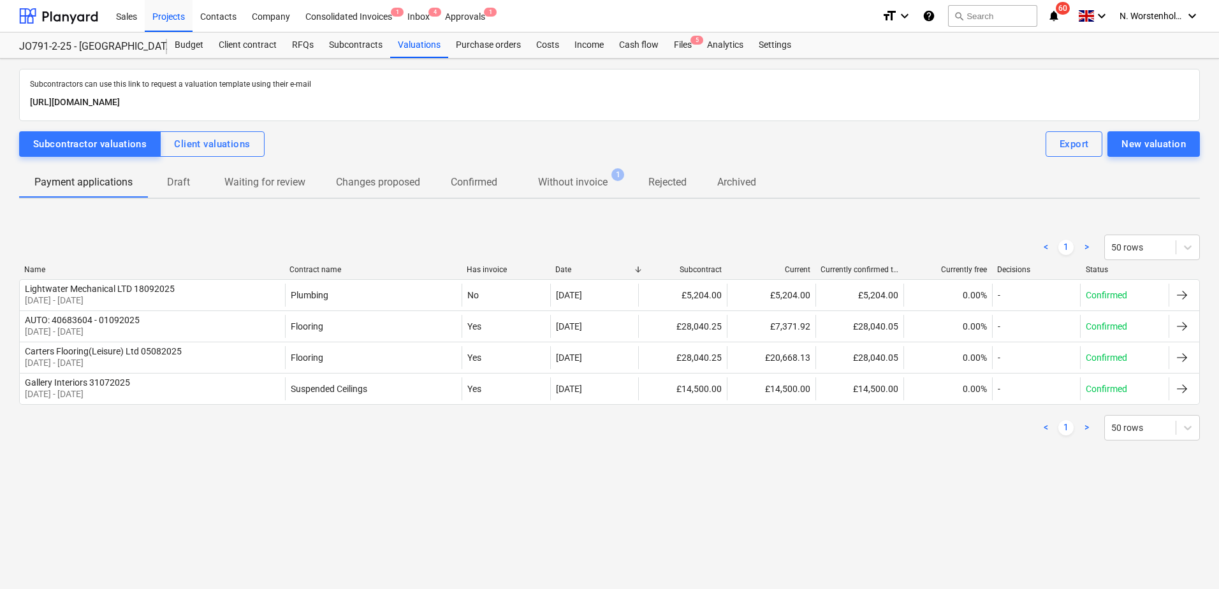
click at [582, 180] on p "Without invoice" at bounding box center [573, 182] width 70 height 15
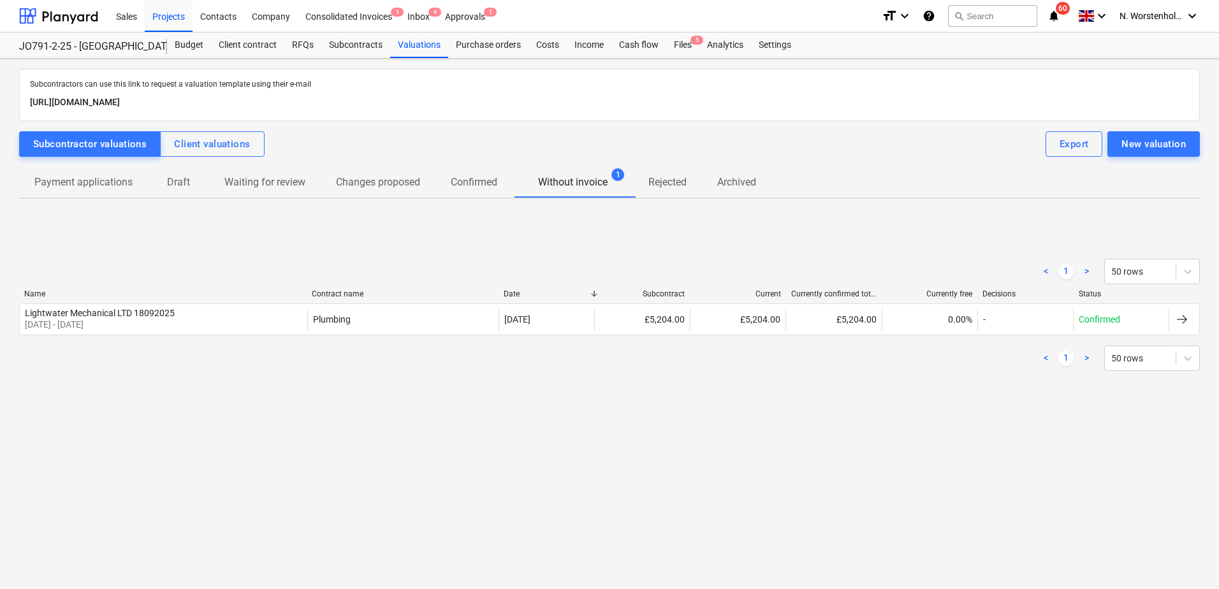
click at [164, 15] on div "Projects" at bounding box center [169, 15] width 48 height 33
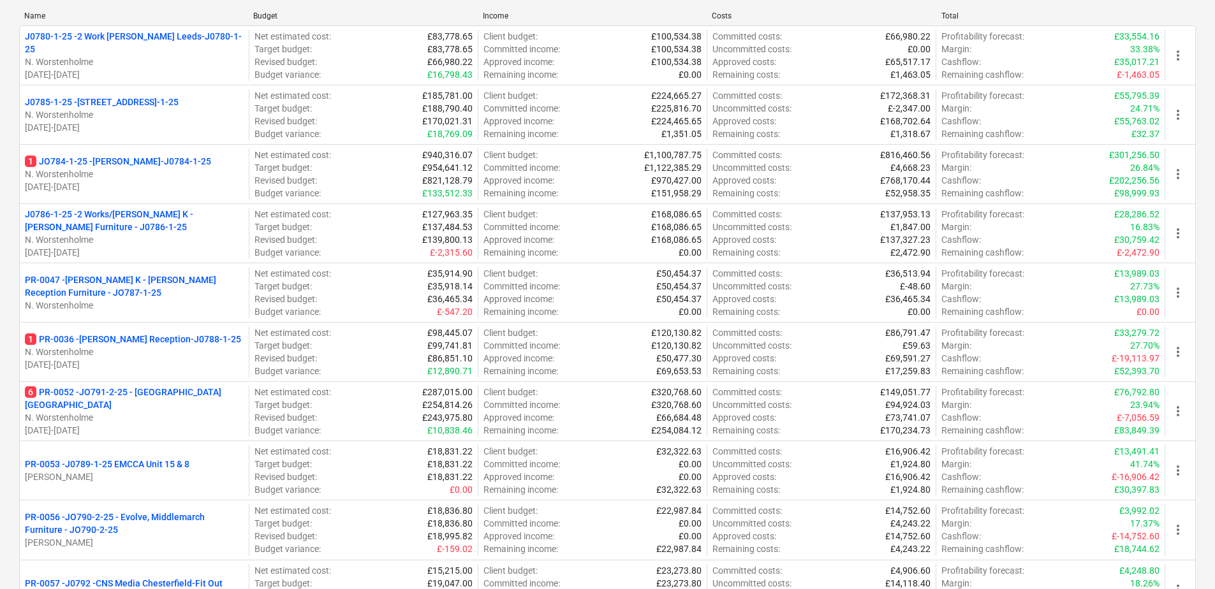
scroll to position [191, 0]
click at [135, 399] on p "6 PR-0052 - JO791-2-25 - [GEOGRAPHIC_DATA] [GEOGRAPHIC_DATA]" at bounding box center [134, 398] width 219 height 26
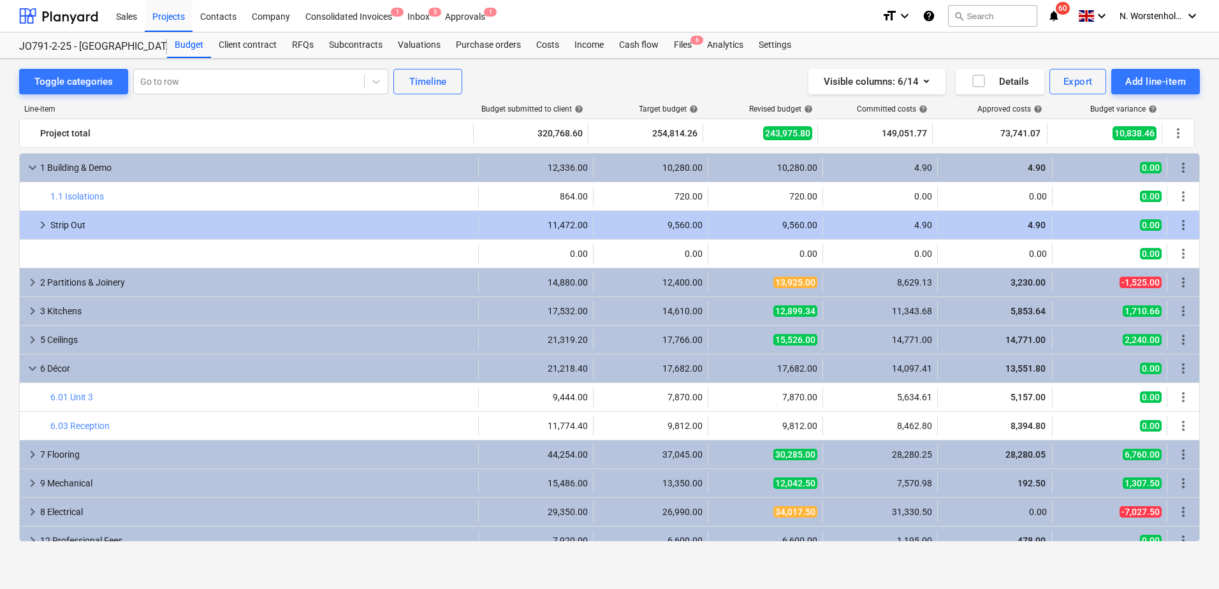
click at [467, 10] on div "Approvals 1" at bounding box center [464, 15] width 55 height 33
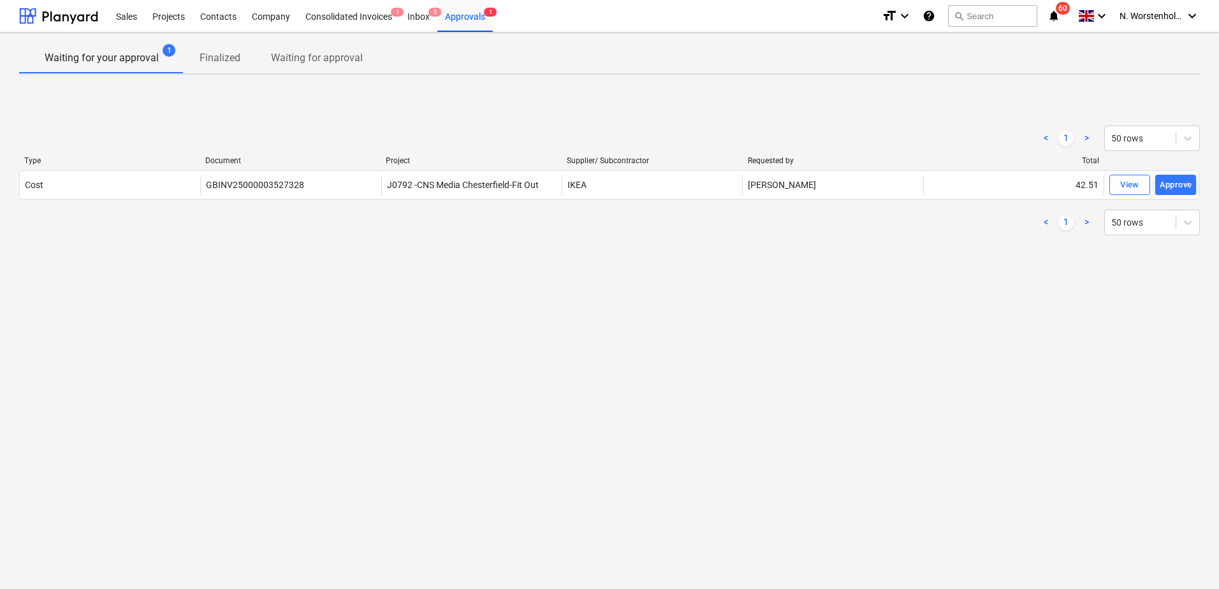
click at [372, 13] on div "Consolidated Invoices 1" at bounding box center [349, 15] width 102 height 33
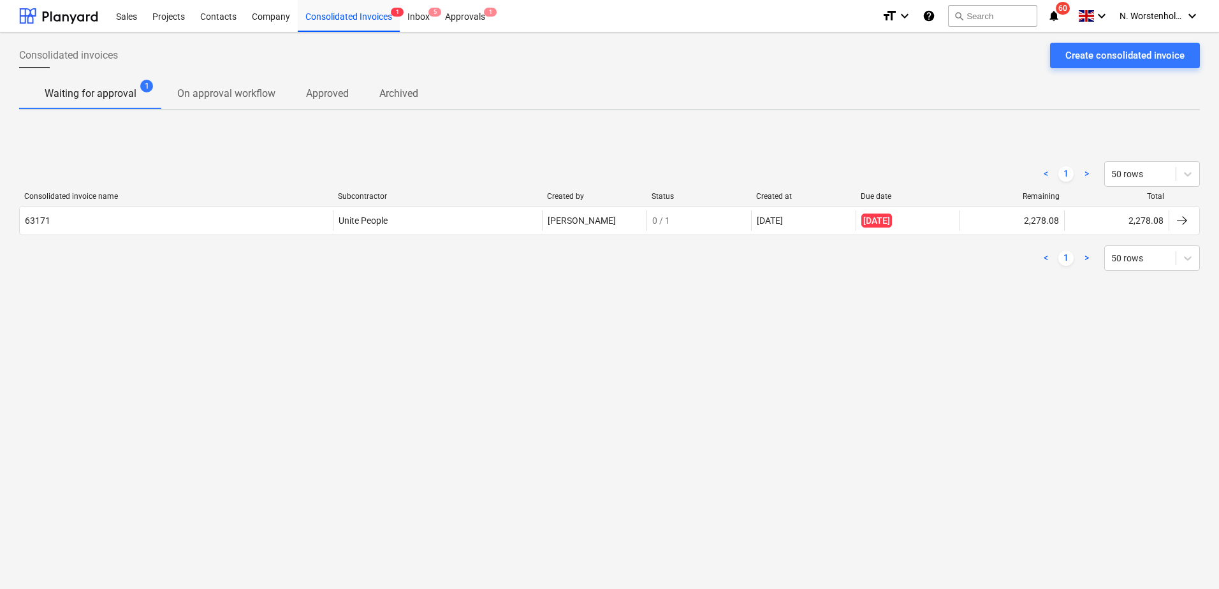
click at [423, 21] on div "Inbox 5" at bounding box center [419, 15] width 38 height 33
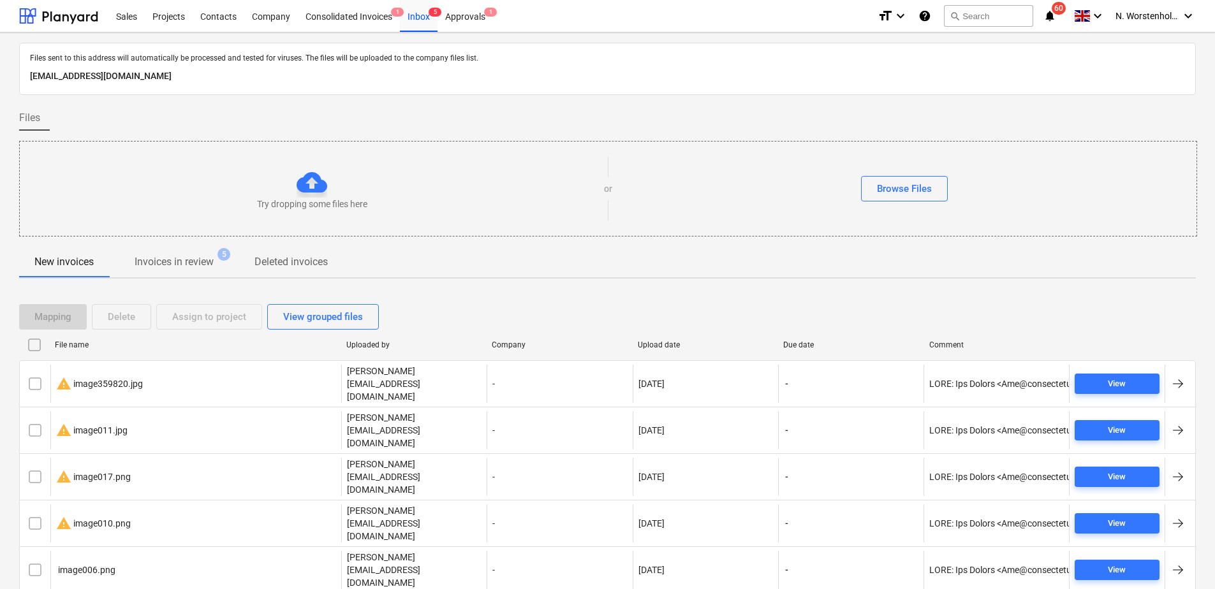
click at [161, 17] on div "Projects" at bounding box center [169, 15] width 48 height 33
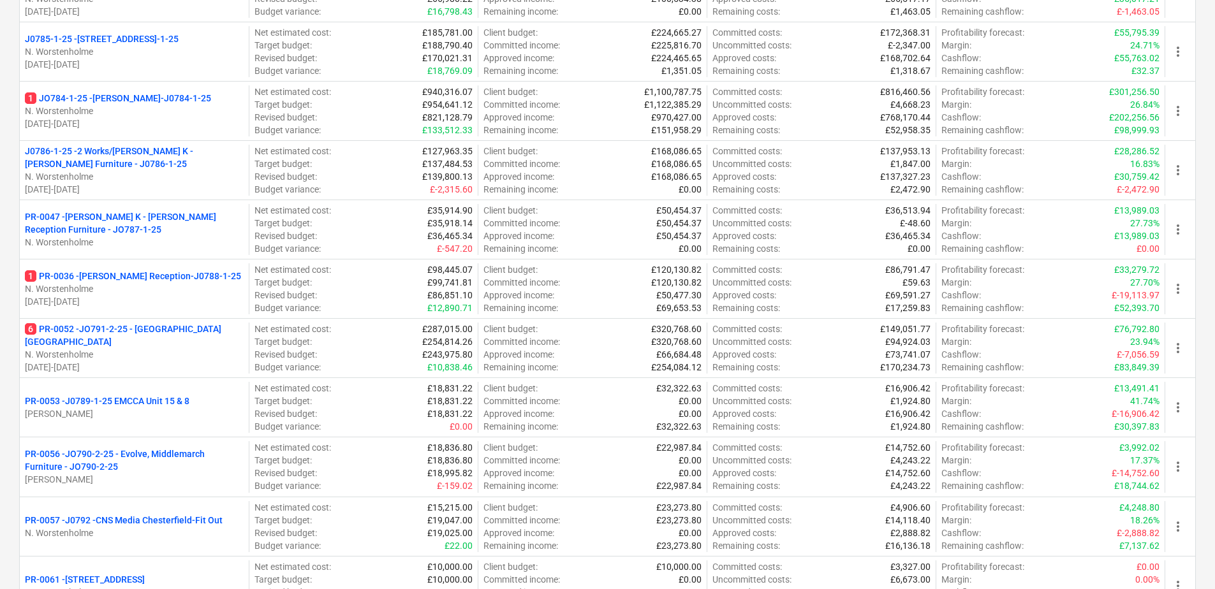
scroll to position [255, 0]
click at [137, 334] on p "6 PR-0052 - JO791-2-25 - [GEOGRAPHIC_DATA] [GEOGRAPHIC_DATA]" at bounding box center [134, 334] width 219 height 26
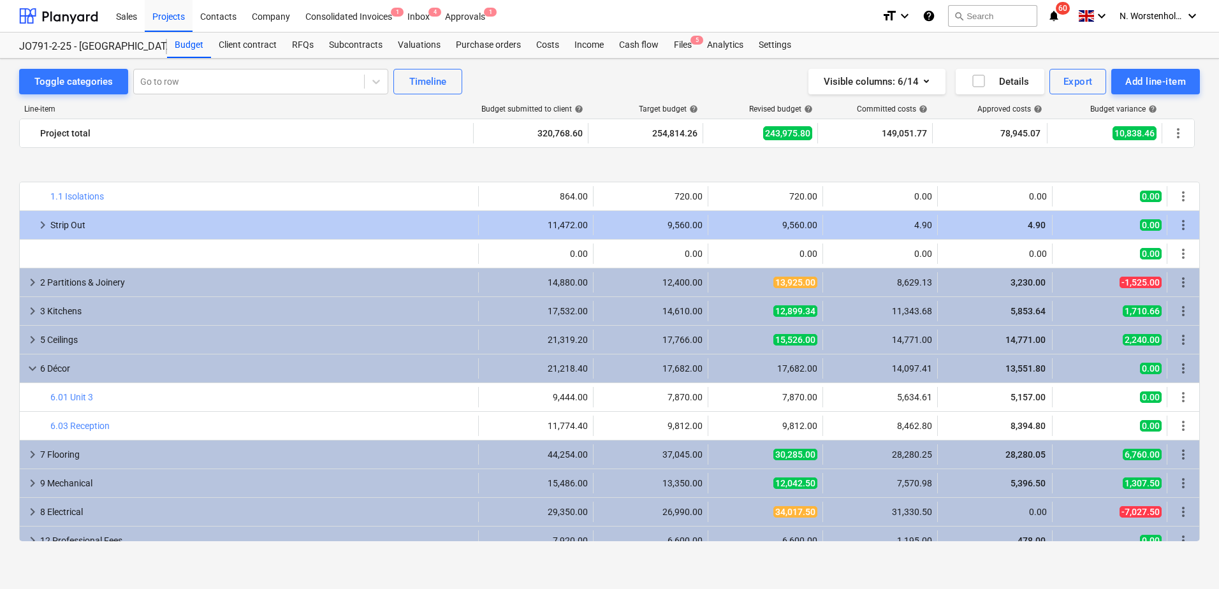
scroll to position [64, 0]
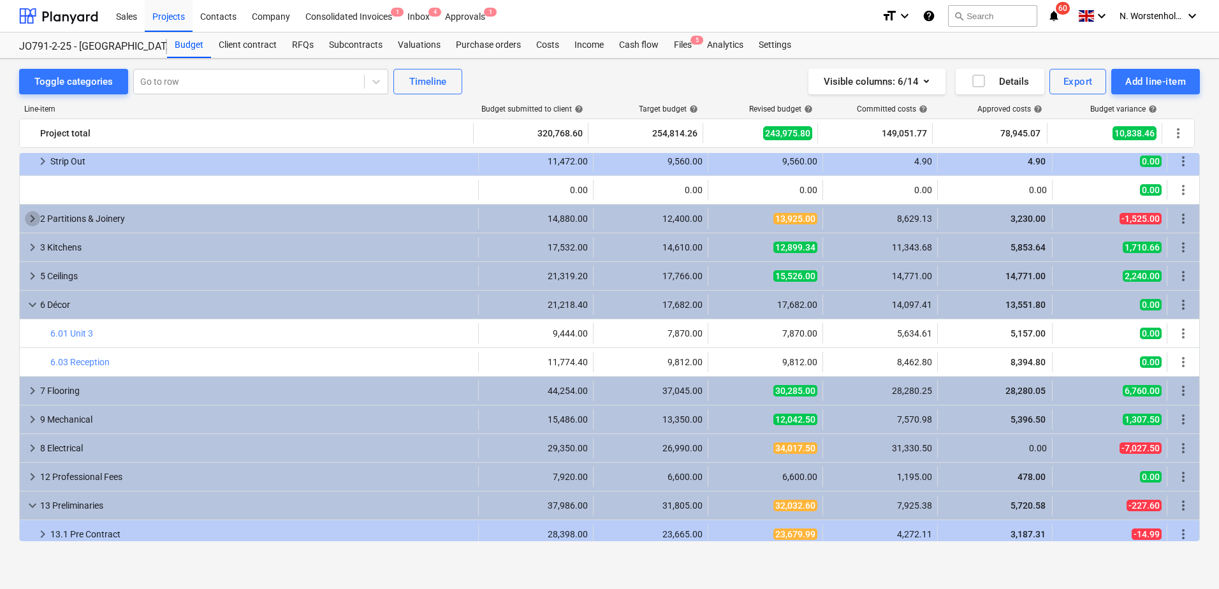
click at [28, 213] on span "keyboard_arrow_right" at bounding box center [32, 218] width 15 height 15
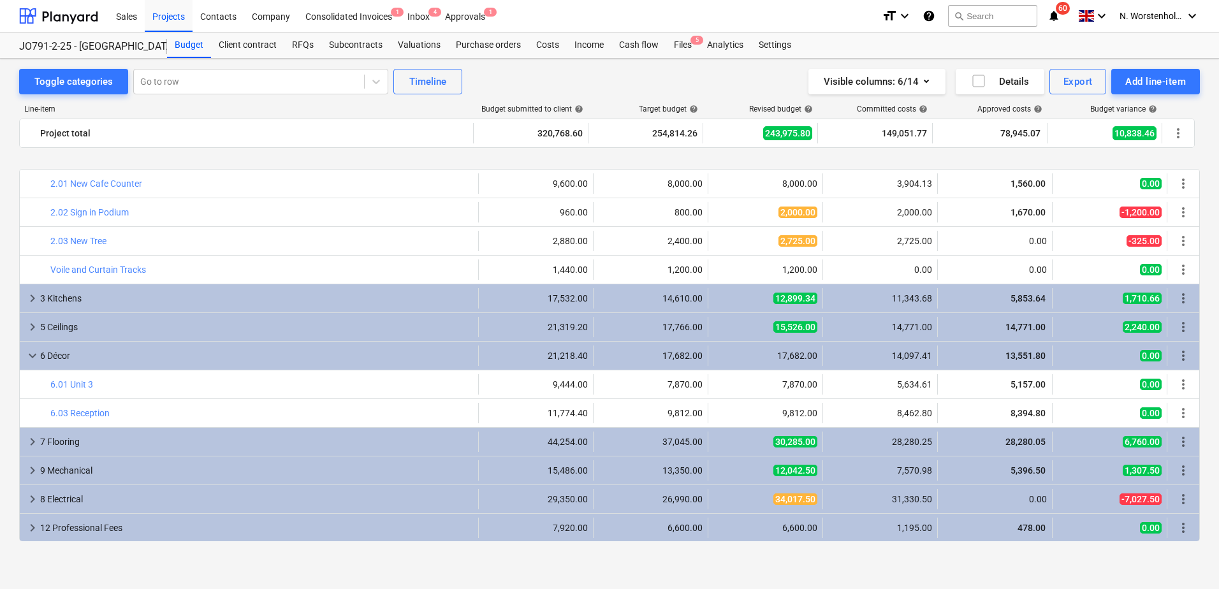
scroll to position [191, 0]
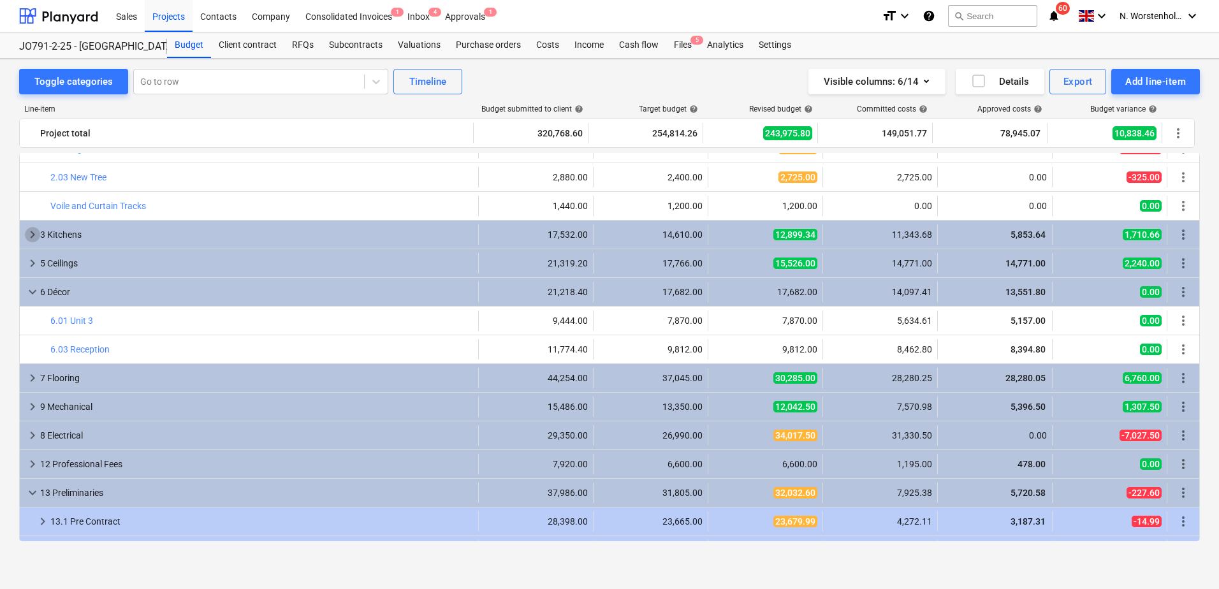
click at [29, 234] on span "keyboard_arrow_right" at bounding box center [32, 234] width 15 height 15
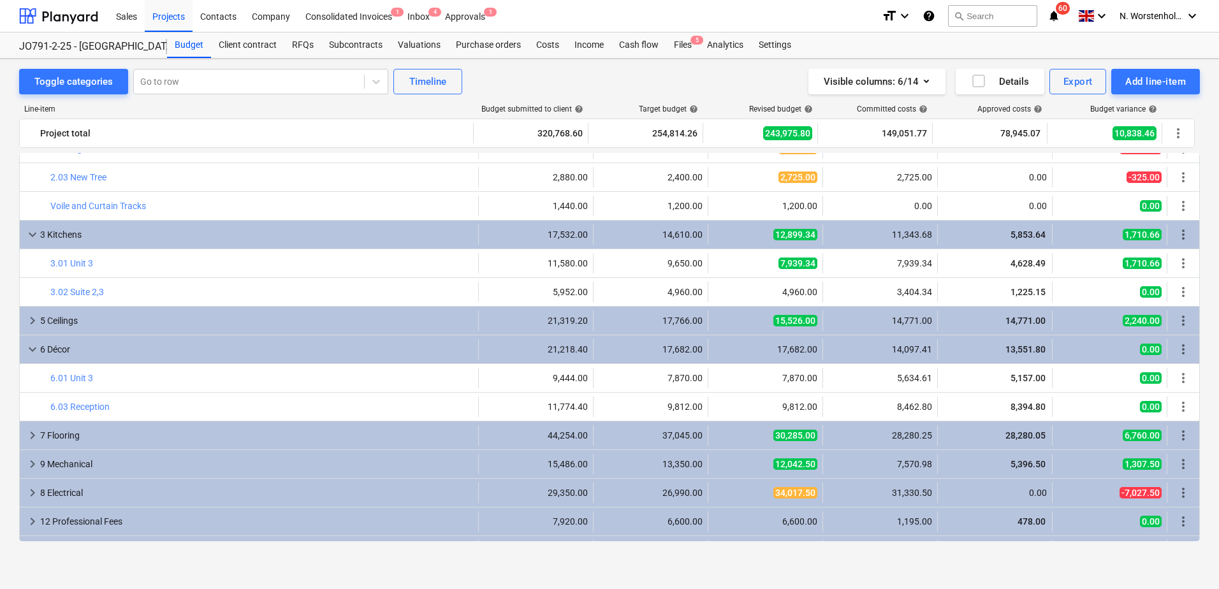
click at [29, 316] on span "keyboard_arrow_right" at bounding box center [32, 320] width 15 height 15
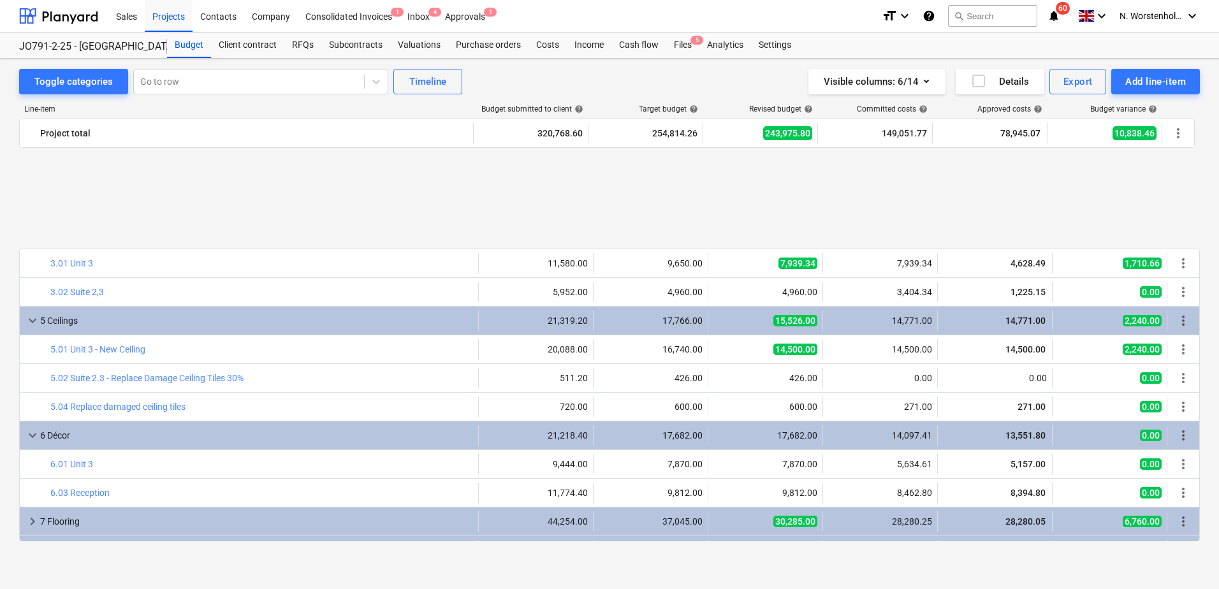
scroll to position [319, 0]
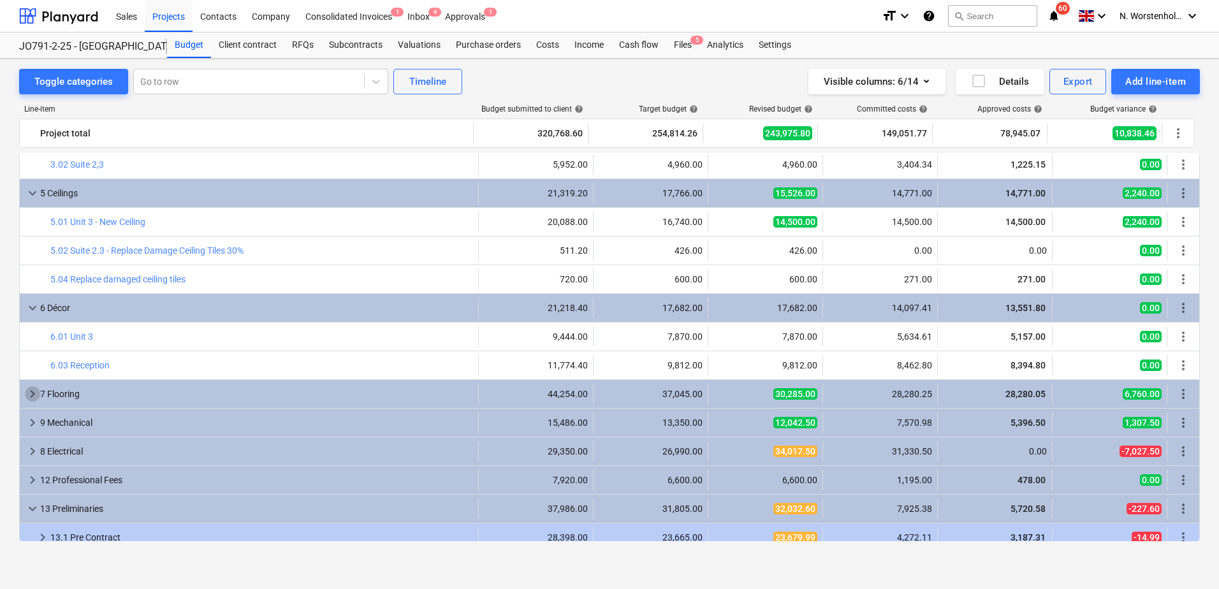
click at [26, 393] on span "keyboard_arrow_right" at bounding box center [32, 393] width 15 height 15
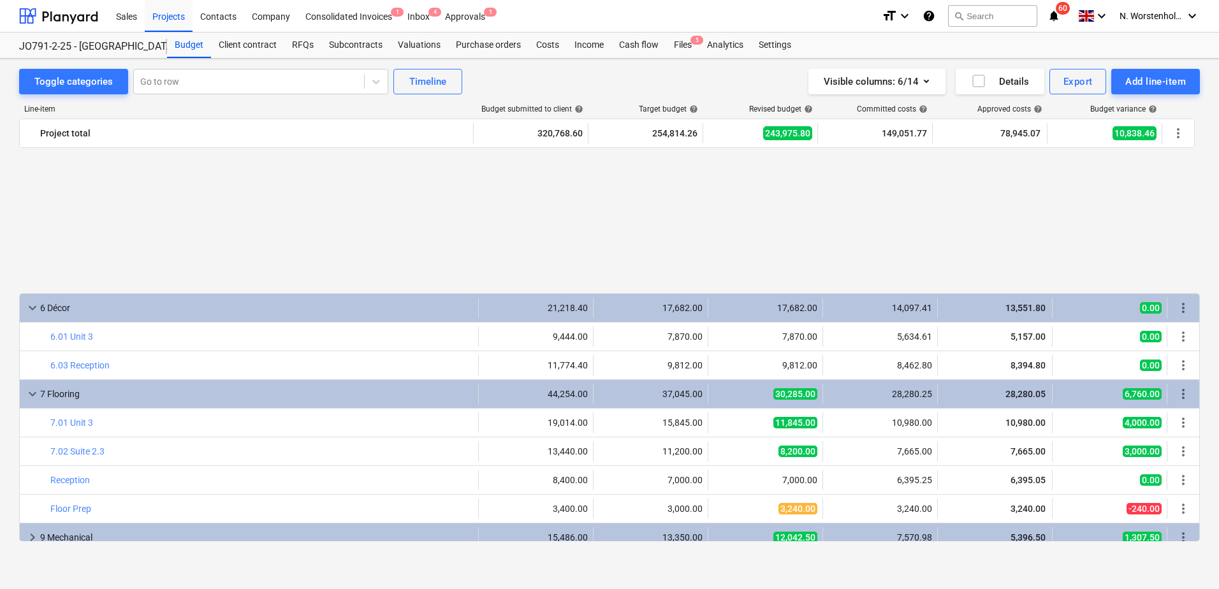
scroll to position [510, 0]
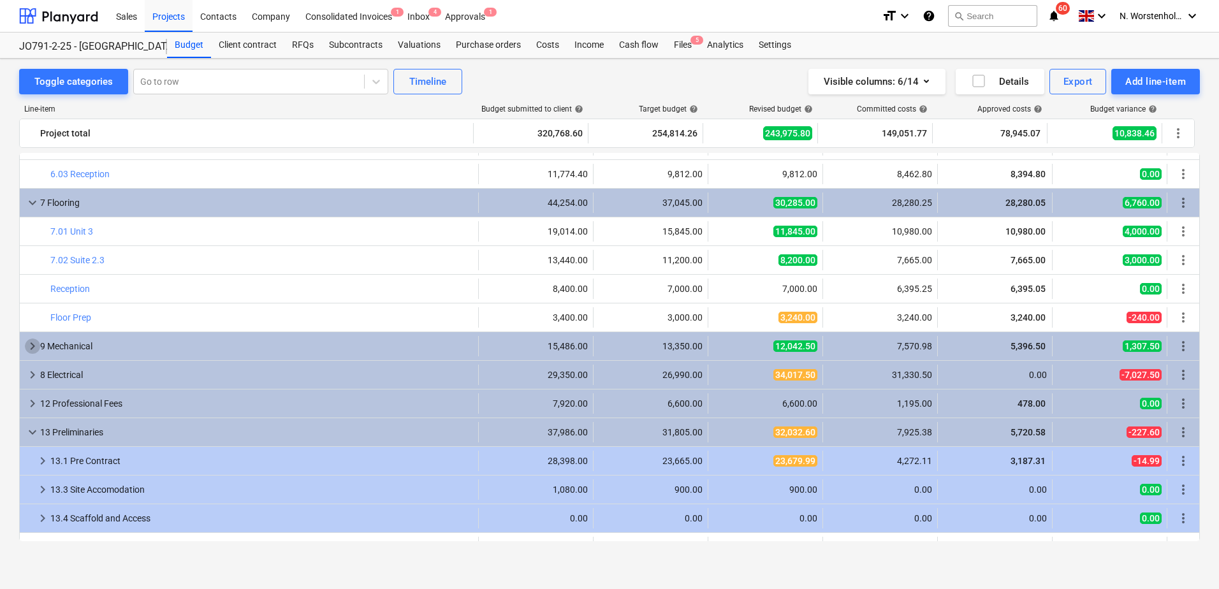
click at [31, 347] on span "keyboard_arrow_right" at bounding box center [32, 346] width 15 height 15
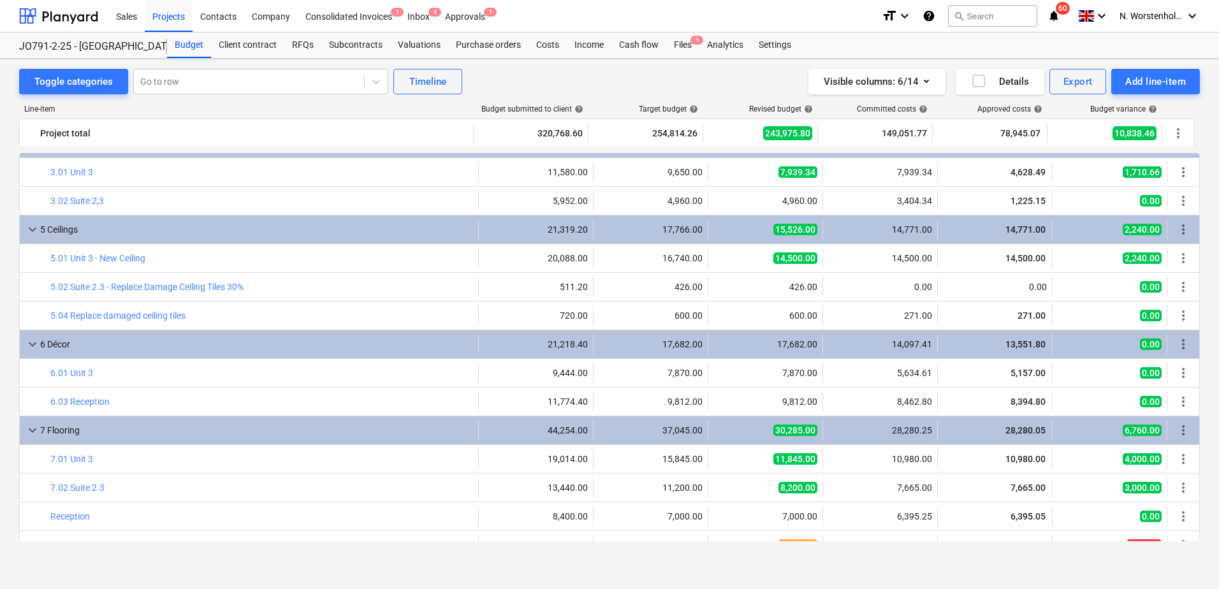
scroll to position [0, 0]
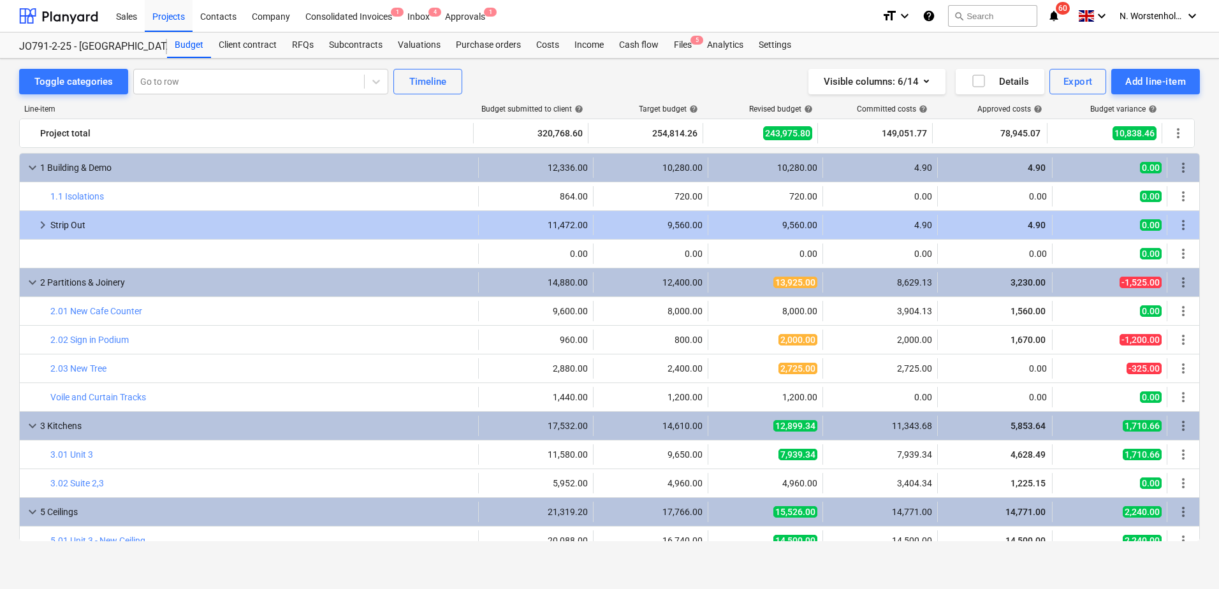
click at [35, 168] on span "keyboard_arrow_down" at bounding box center [32, 167] width 15 height 15
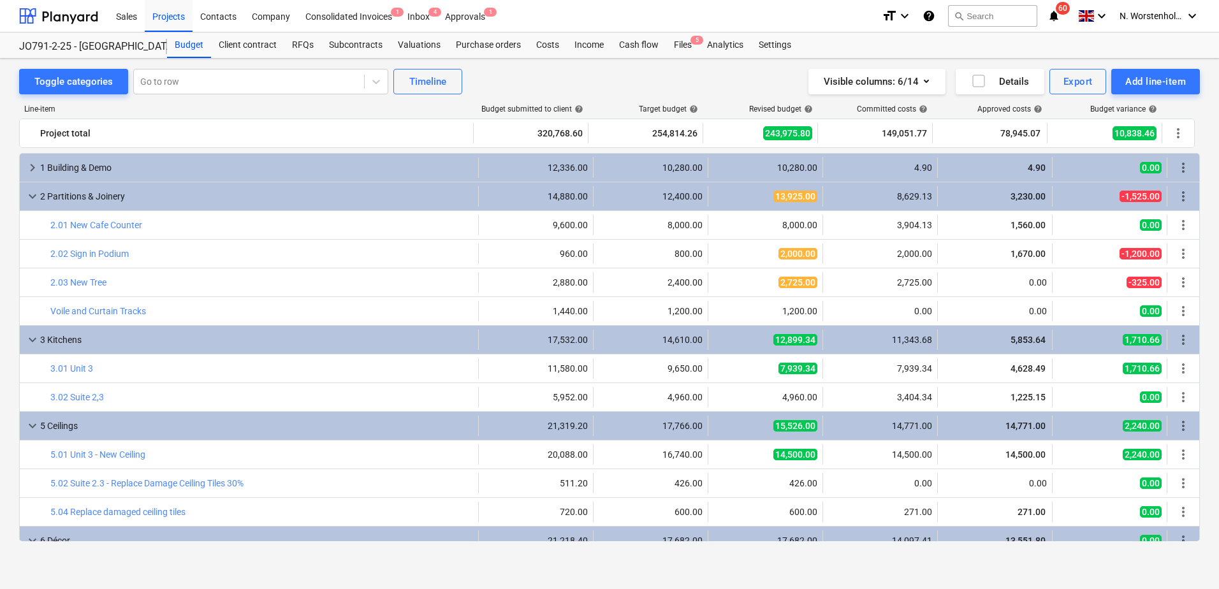
click at [31, 193] on span "keyboard_arrow_down" at bounding box center [32, 196] width 15 height 15
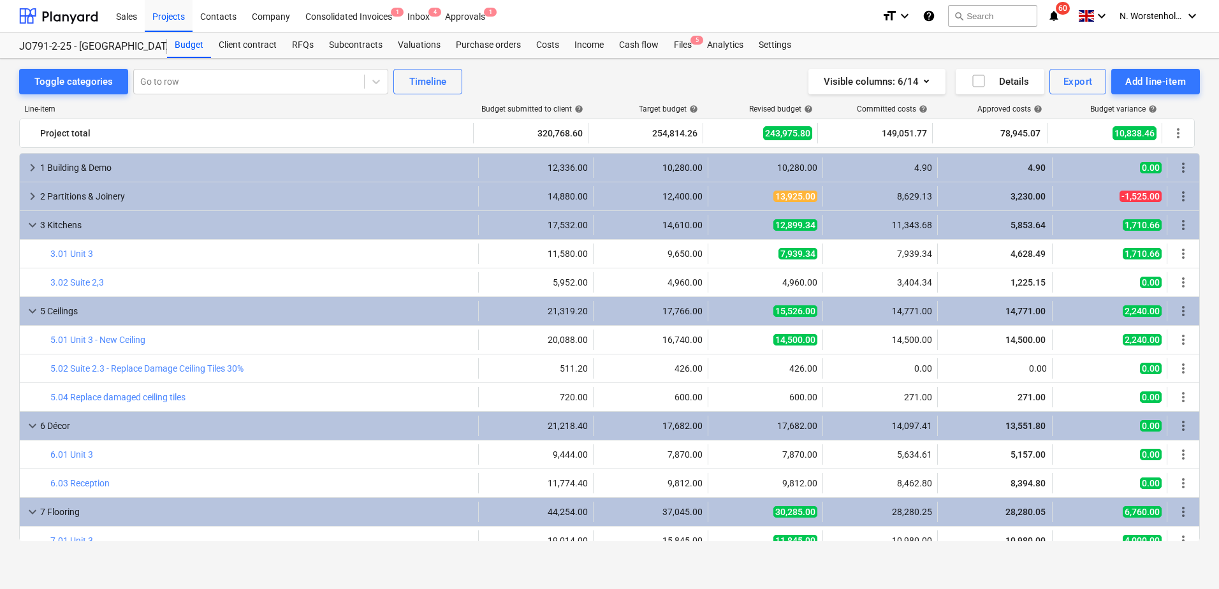
click at [27, 215] on div "keyboard_arrow_down" at bounding box center [32, 225] width 15 height 20
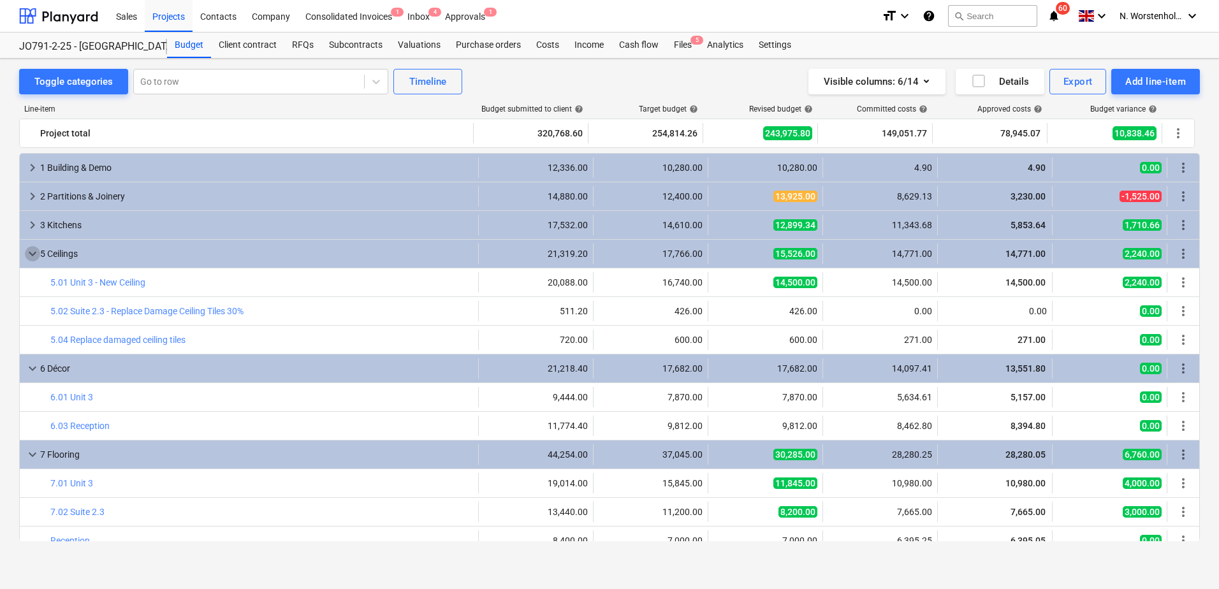
click at [30, 253] on span "keyboard_arrow_down" at bounding box center [32, 253] width 15 height 15
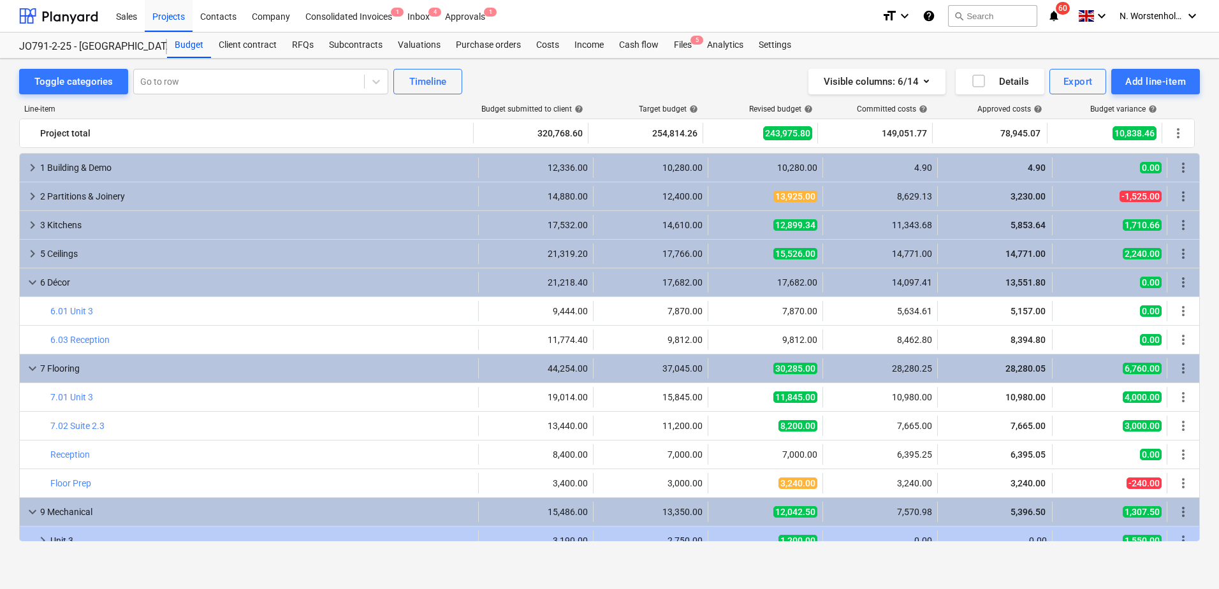
click at [31, 278] on span "keyboard_arrow_down" at bounding box center [32, 282] width 15 height 15
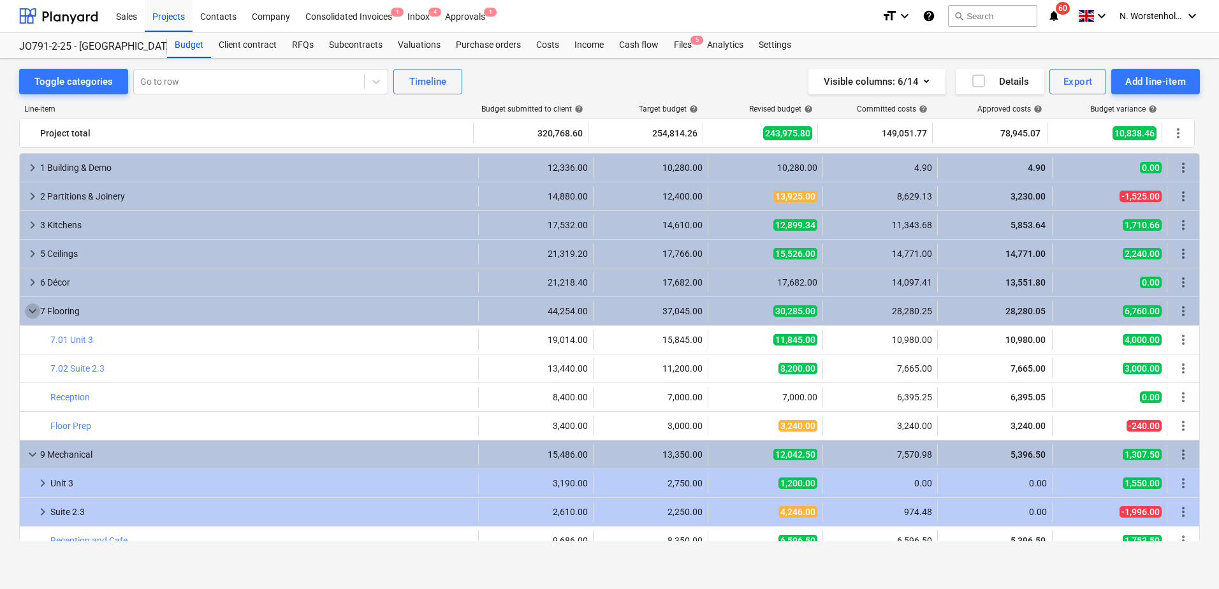
click at [33, 312] on span "keyboard_arrow_down" at bounding box center [32, 311] width 15 height 15
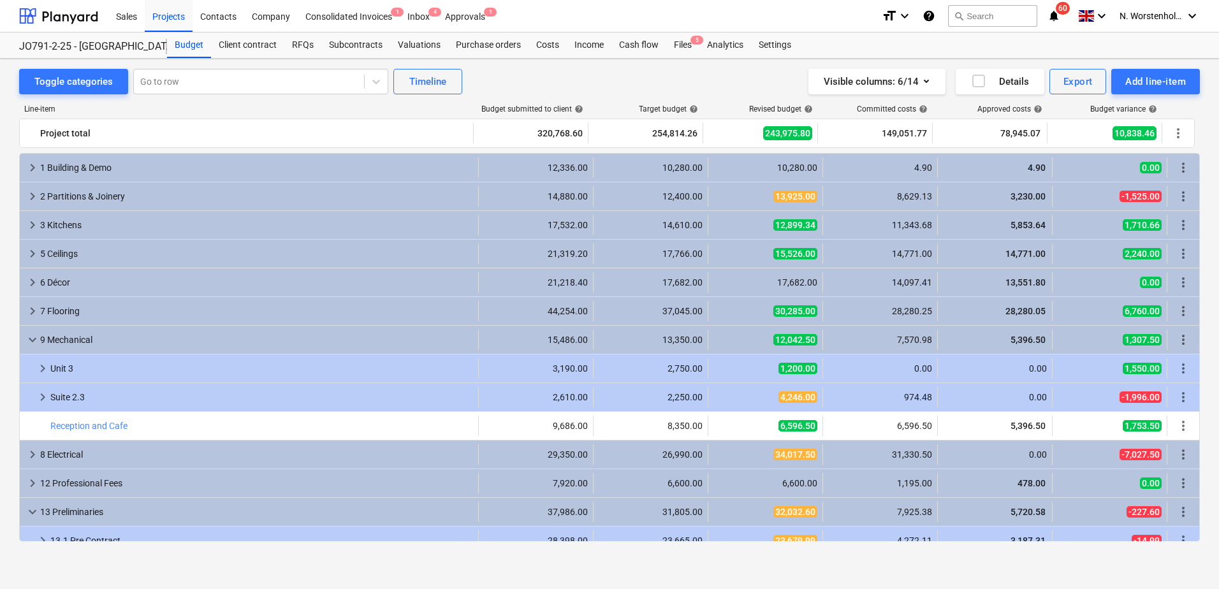
click at [33, 337] on span "keyboard_arrow_down" at bounding box center [32, 339] width 15 height 15
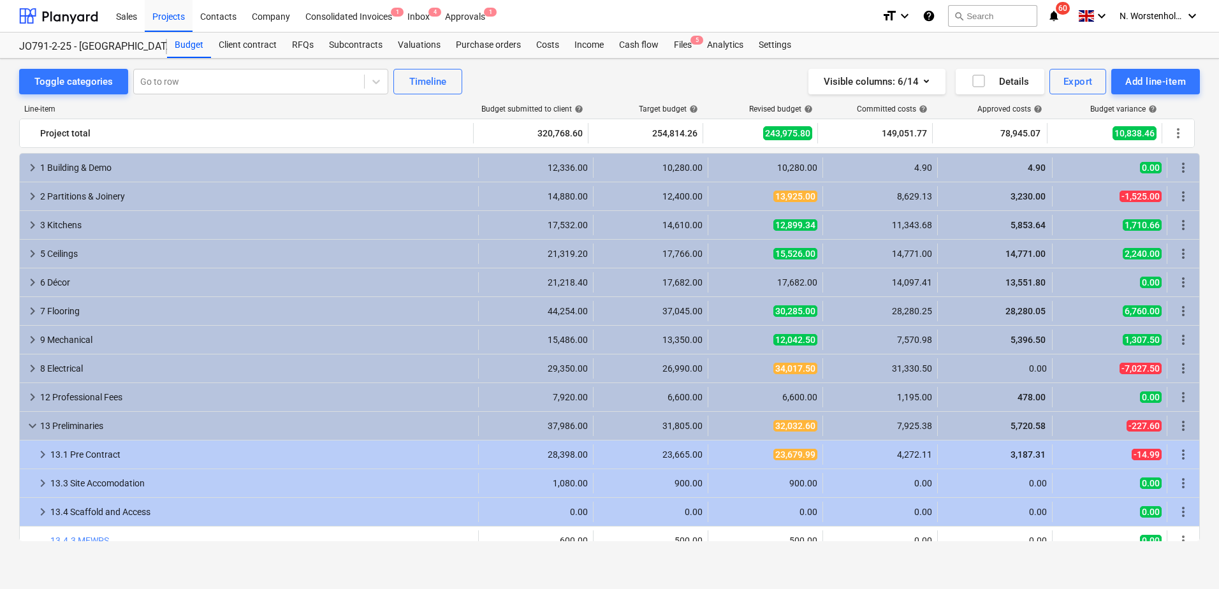
click at [31, 422] on span "keyboard_arrow_down" at bounding box center [32, 425] width 15 height 15
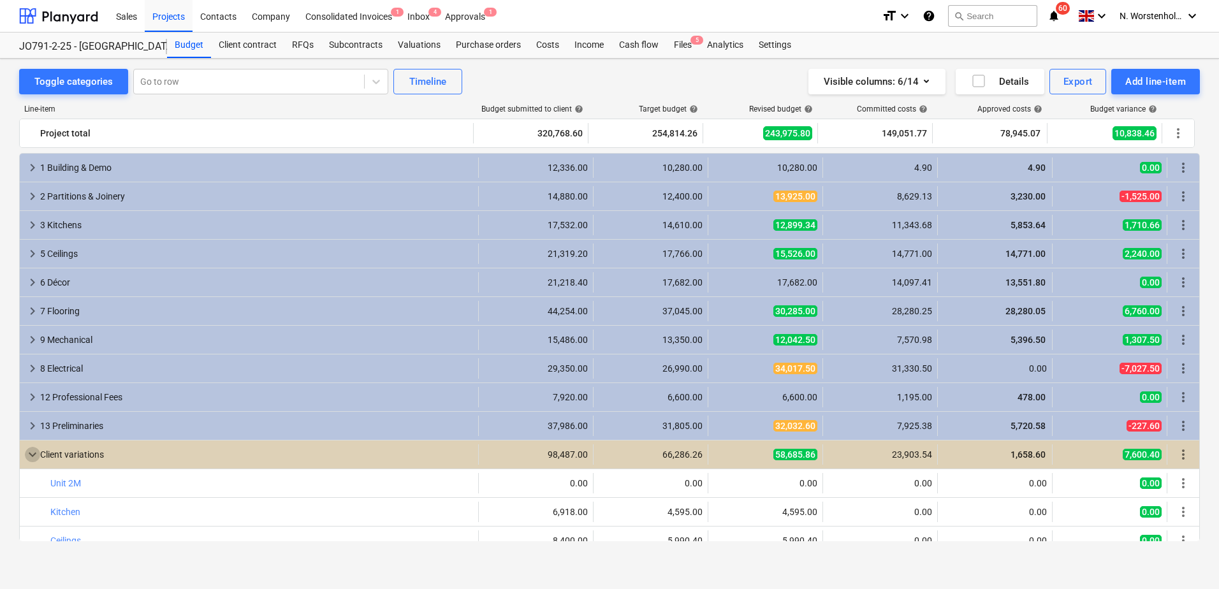
click at [32, 451] on span "keyboard_arrow_down" at bounding box center [32, 454] width 15 height 15
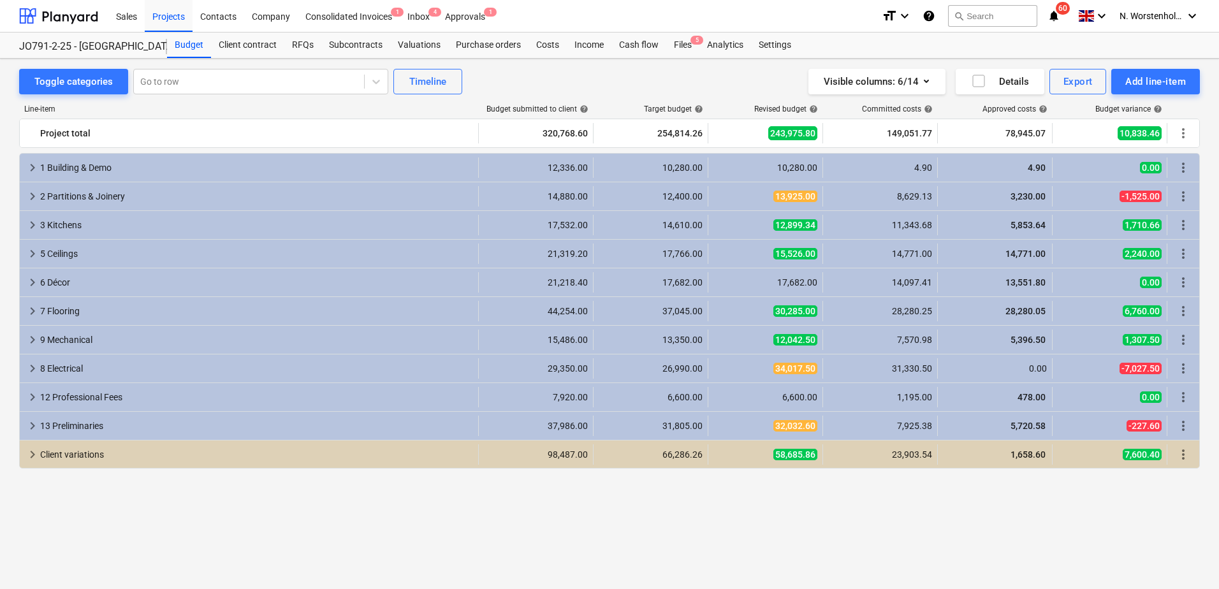
click at [1192, 15] on icon "keyboard_arrow_down" at bounding box center [1192, 15] width 15 height 15
click at [1165, 68] on div "Log out" at bounding box center [1161, 70] width 77 height 20
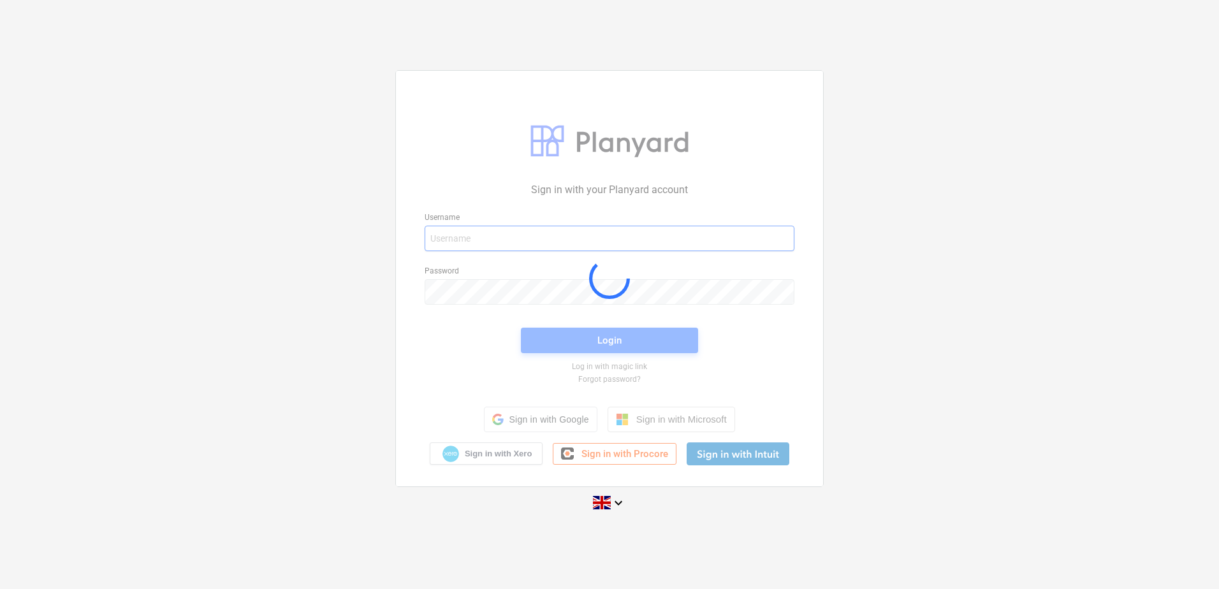
type input "[PERSON_NAME][EMAIL_ADDRESS][DOMAIN_NAME]"
